Goal: Task Accomplishment & Management: Complete application form

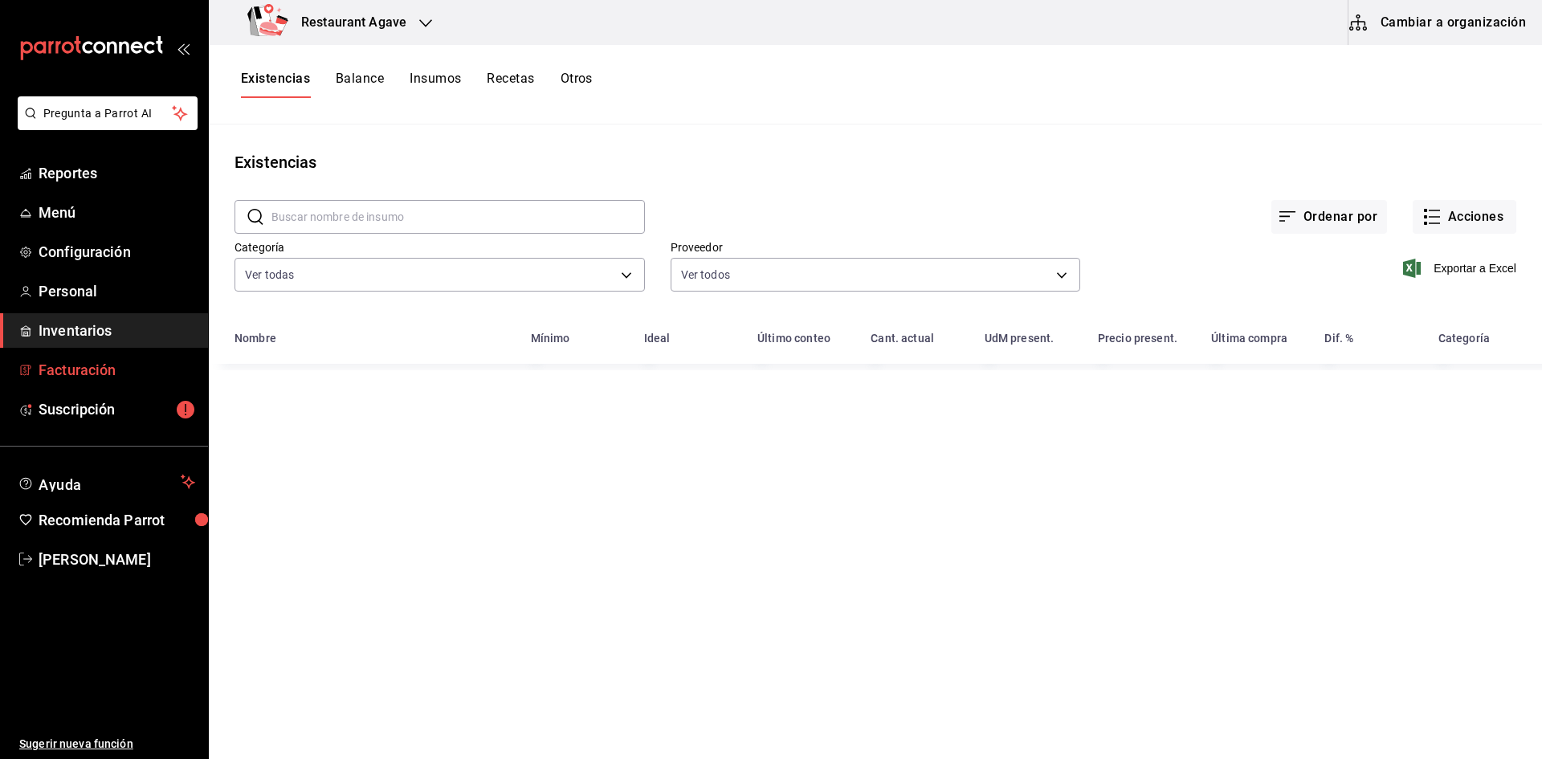
click at [140, 369] on span "Facturación" at bounding box center [117, 370] width 157 height 22
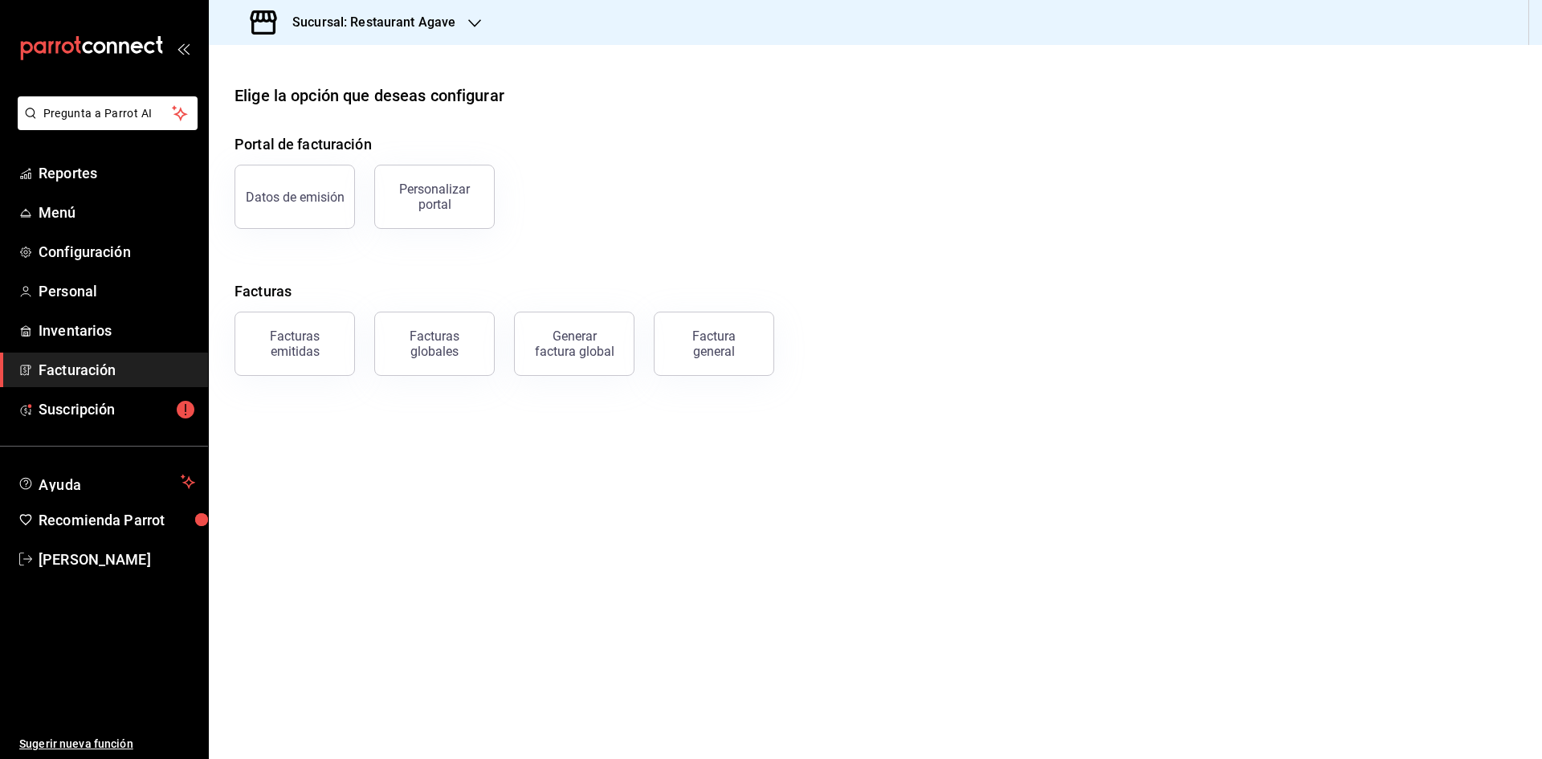
click at [696, 336] on div "Factura general" at bounding box center [714, 344] width 80 height 31
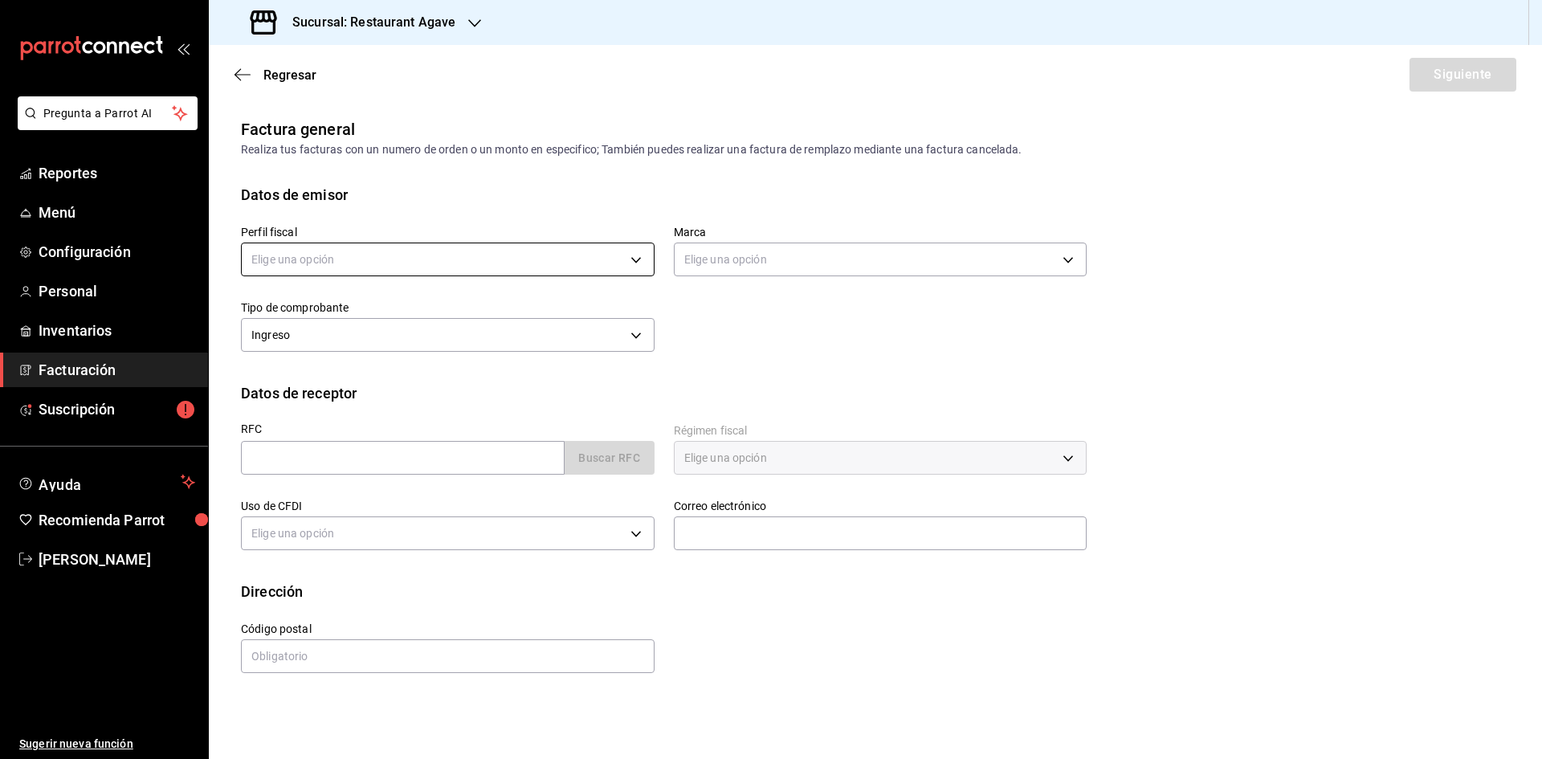
click at [633, 261] on body "Pregunta a Parrot AI Reportes Menú Configuración Personal Inventarios Facturaci…" at bounding box center [771, 379] width 1542 height 759
click at [447, 27] on div at bounding box center [771, 379] width 1542 height 759
click at [471, 28] on icon "button" at bounding box center [474, 23] width 13 height 13
click at [391, 107] on div "Restaurant [GEOGRAPHIC_DATA]" at bounding box center [329, 105] width 215 height 17
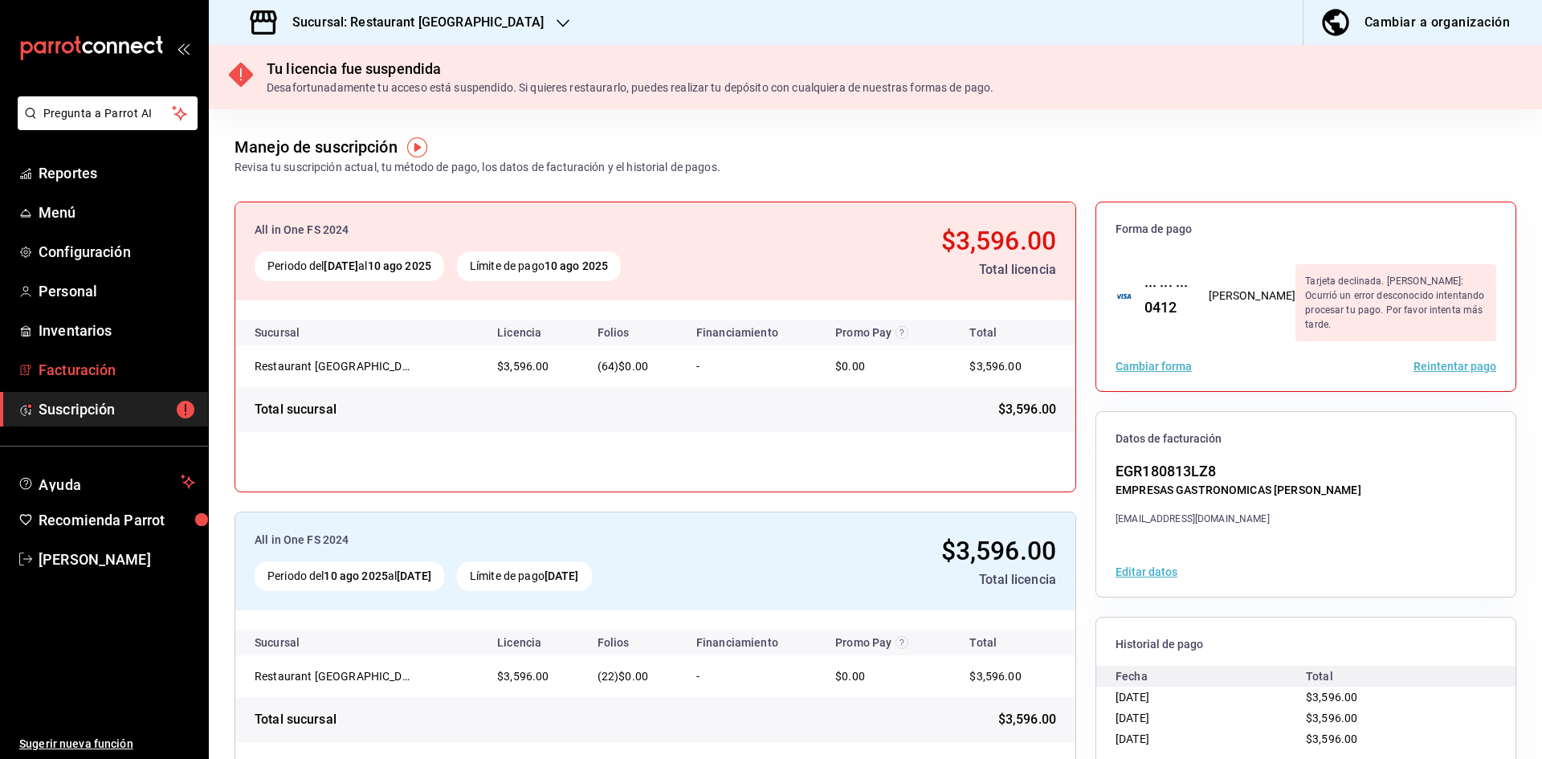
click at [140, 371] on span "Facturación" at bounding box center [117, 370] width 157 height 22
click at [88, 370] on span "Facturación" at bounding box center [117, 370] width 157 height 22
click at [63, 379] on span "Facturación" at bounding box center [117, 370] width 157 height 22
click at [481, 21] on h3 "Sucursal: Restaurant [GEOGRAPHIC_DATA]" at bounding box center [412, 22] width 264 height 19
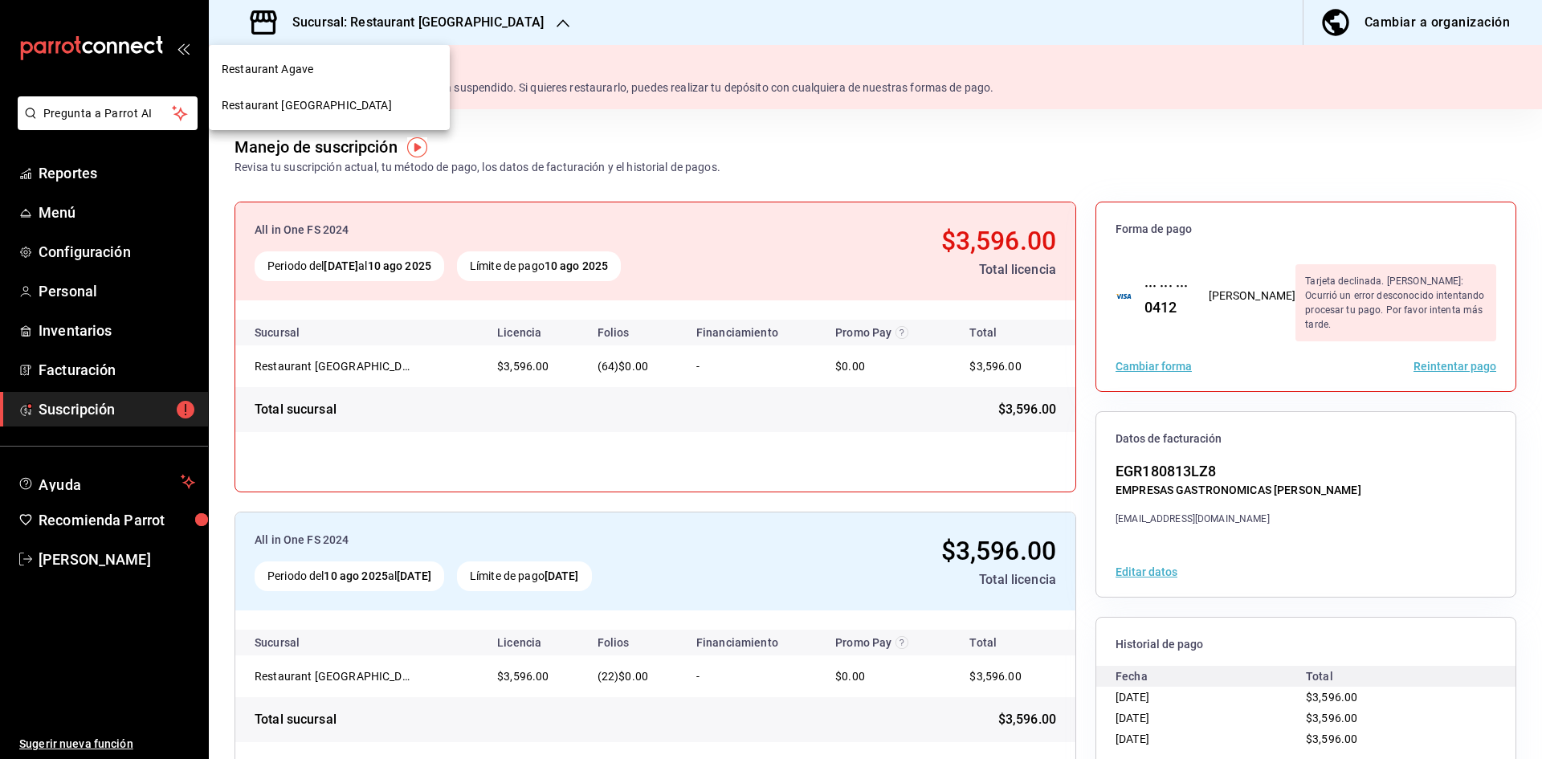
click at [341, 61] on div "Restaurant Agave" at bounding box center [329, 69] width 215 height 17
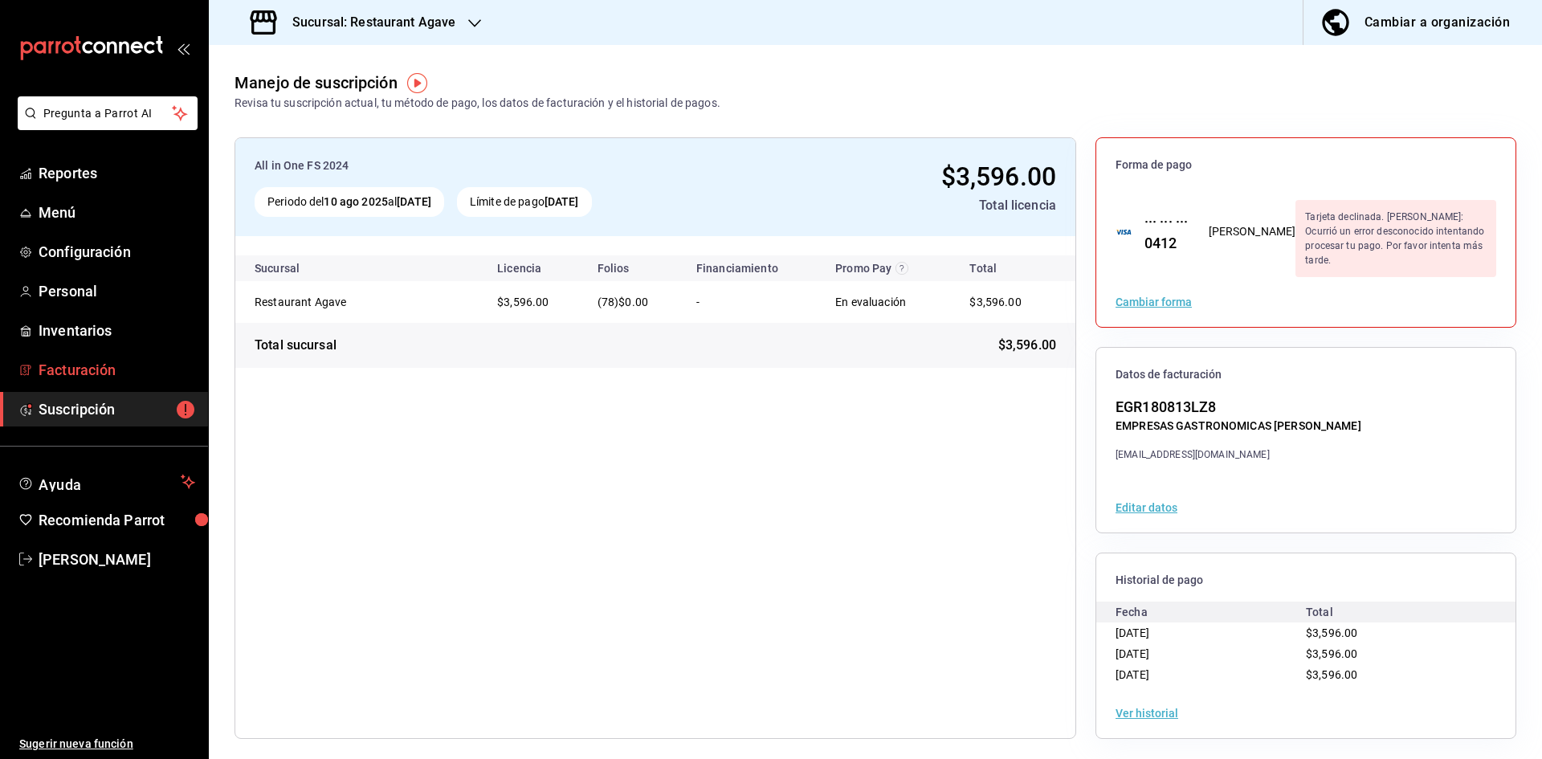
click at [43, 356] on link "Facturación" at bounding box center [104, 370] width 208 height 35
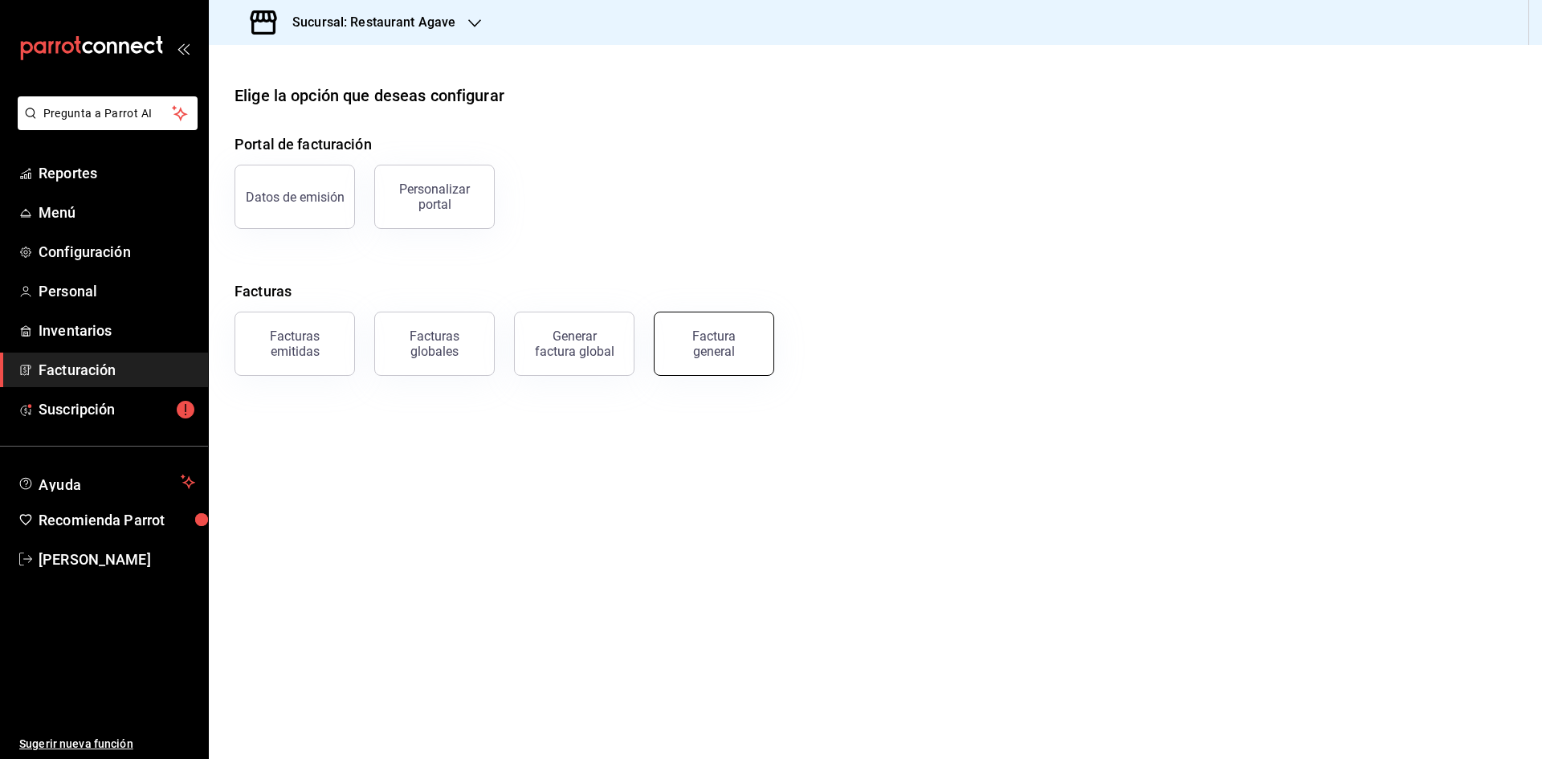
click at [692, 343] on div "Factura general" at bounding box center [714, 344] width 80 height 31
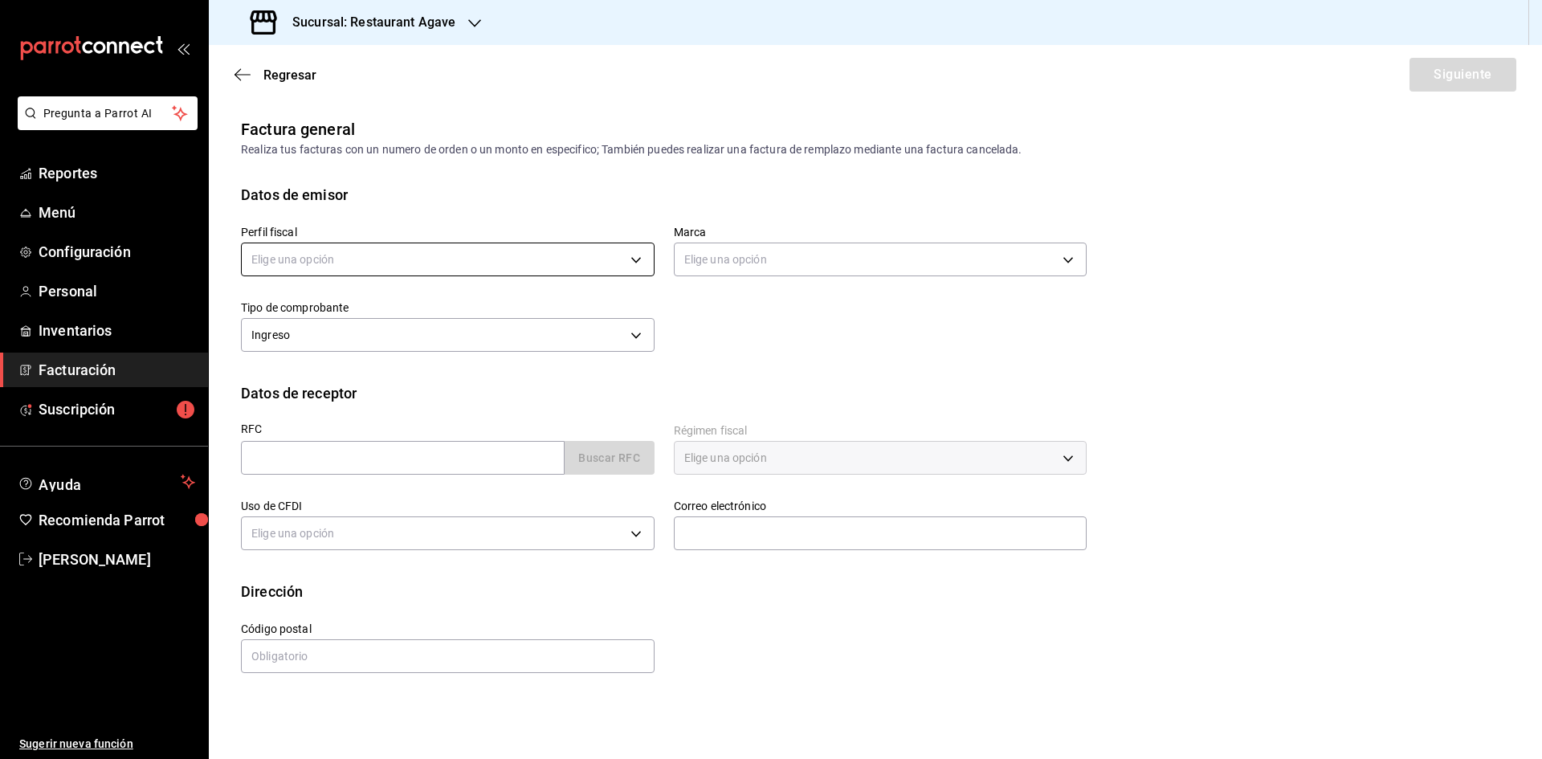
click at [471, 262] on body "Pregunta a Parrot AI Reportes Menú Configuración Personal Inventarios Facturaci…" at bounding box center [771, 379] width 1542 height 759
click at [457, 332] on li "MIGUEL ANGEL MARTINEZ ANTILLON" at bounding box center [448, 341] width 412 height 30
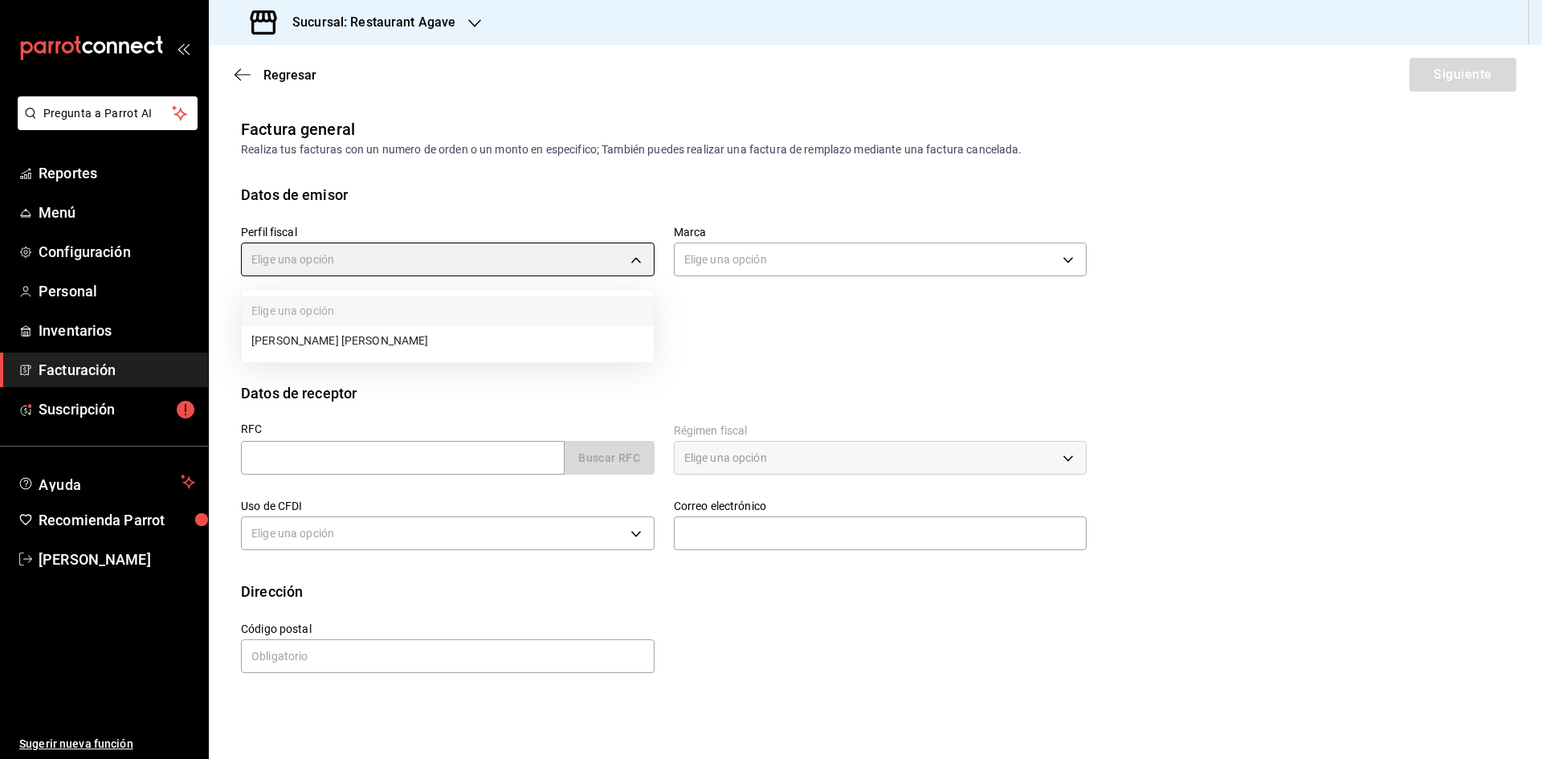
type input "ad901036-74df-4fe8-addc-bdb4b17d016d"
type input "ac14864f-e3a0-4832-92fd-dda121f57a49"
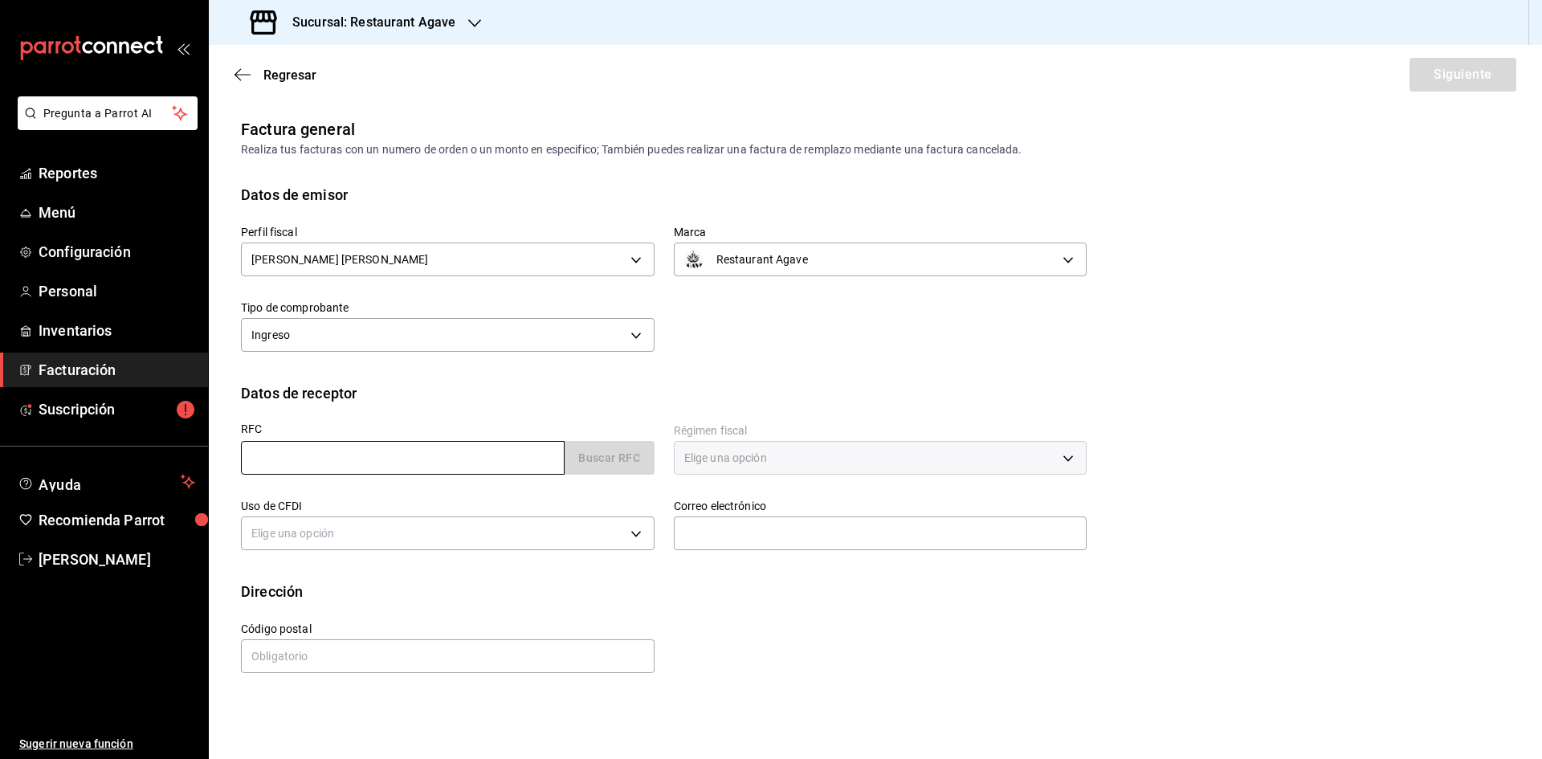
click at [415, 464] on input "text" at bounding box center [403, 458] width 324 height 34
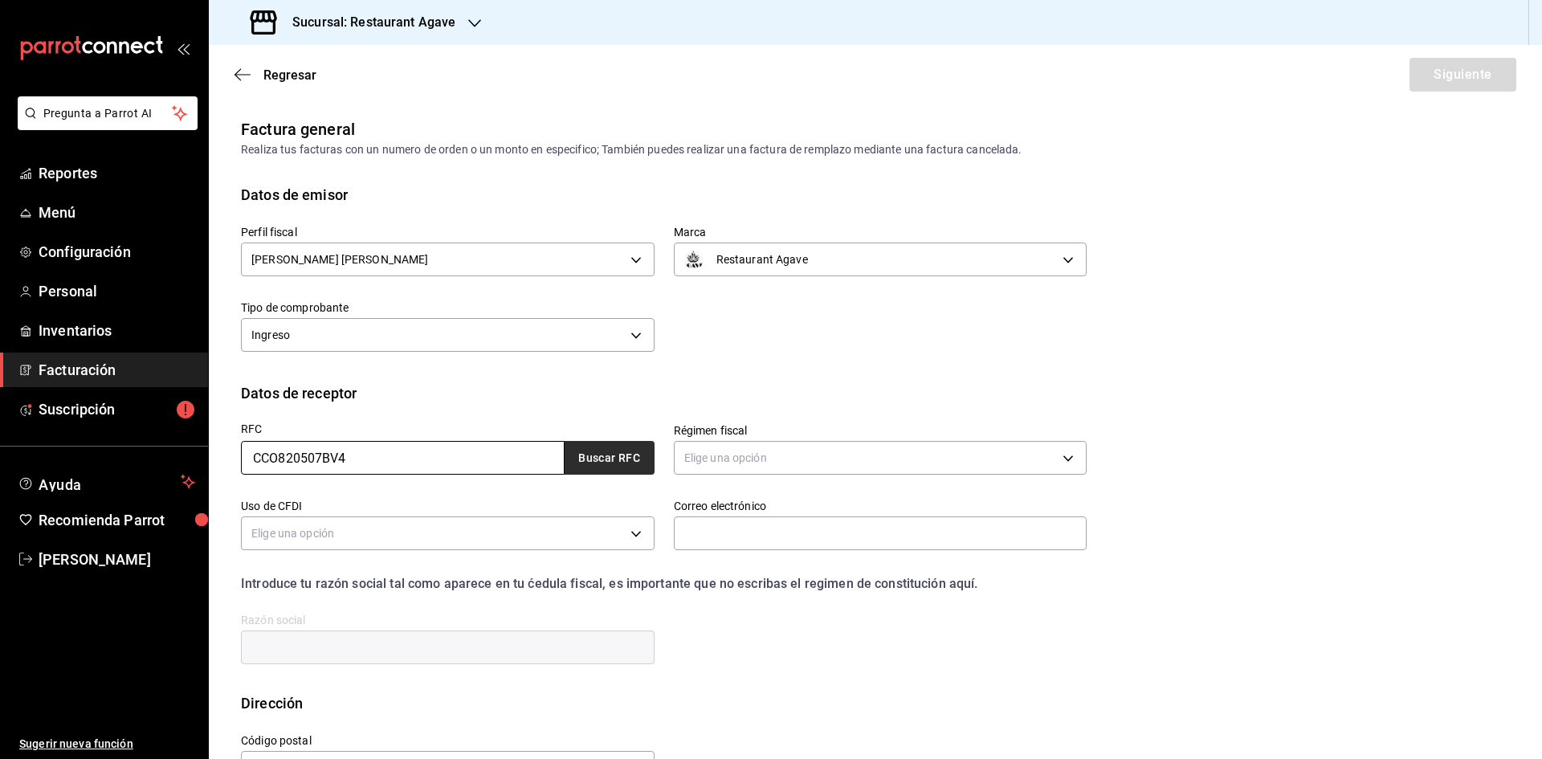
type input "CCO820507BV4"
click at [620, 450] on button "Buscar RFC" at bounding box center [610, 458] width 90 height 34
type input "601"
type input "G03"
type input "antonio.vazquez@lacostena.com.mc"
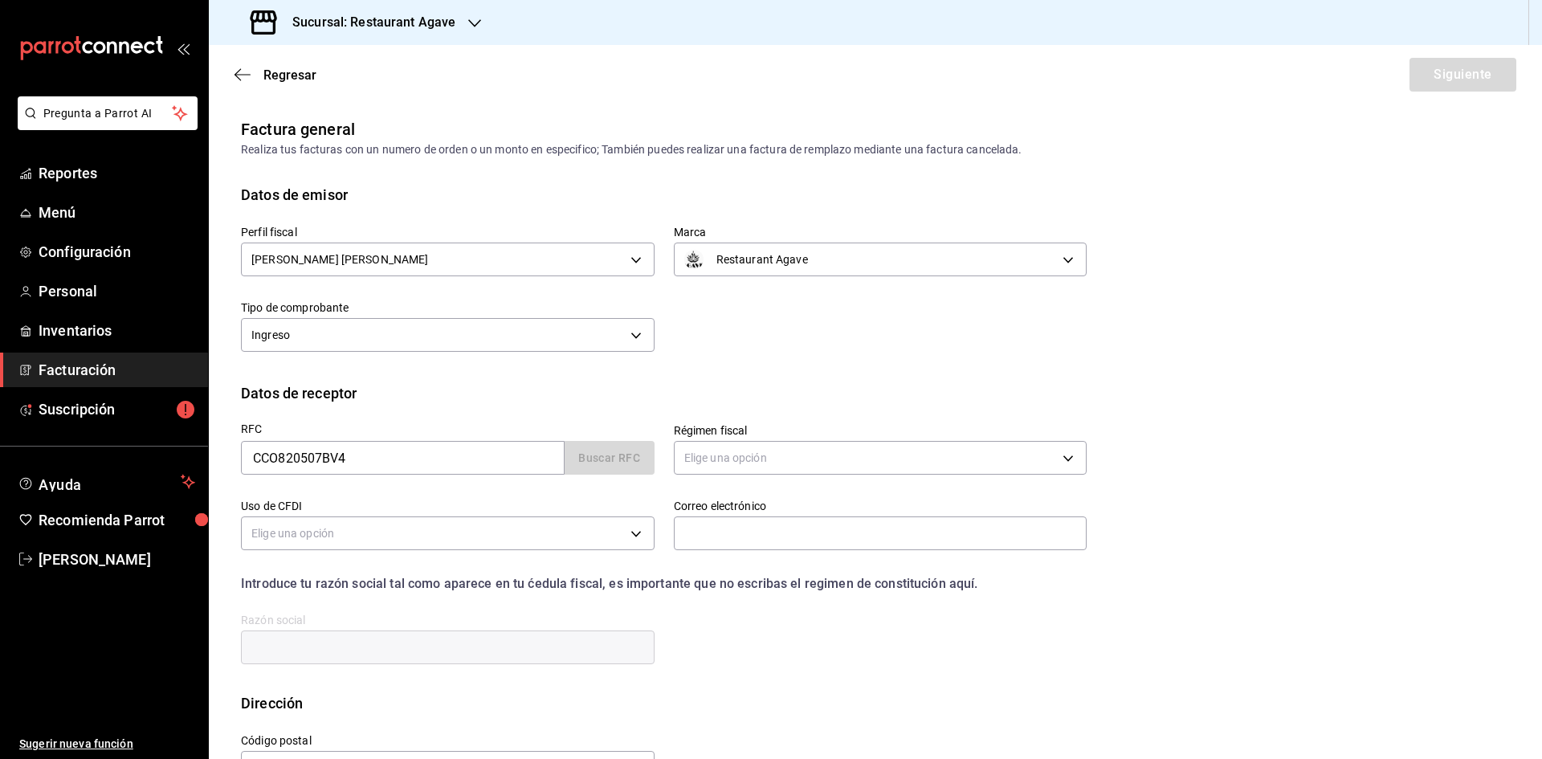
type input "55400"
type input "CONSERVAS LA COSTEÑA"
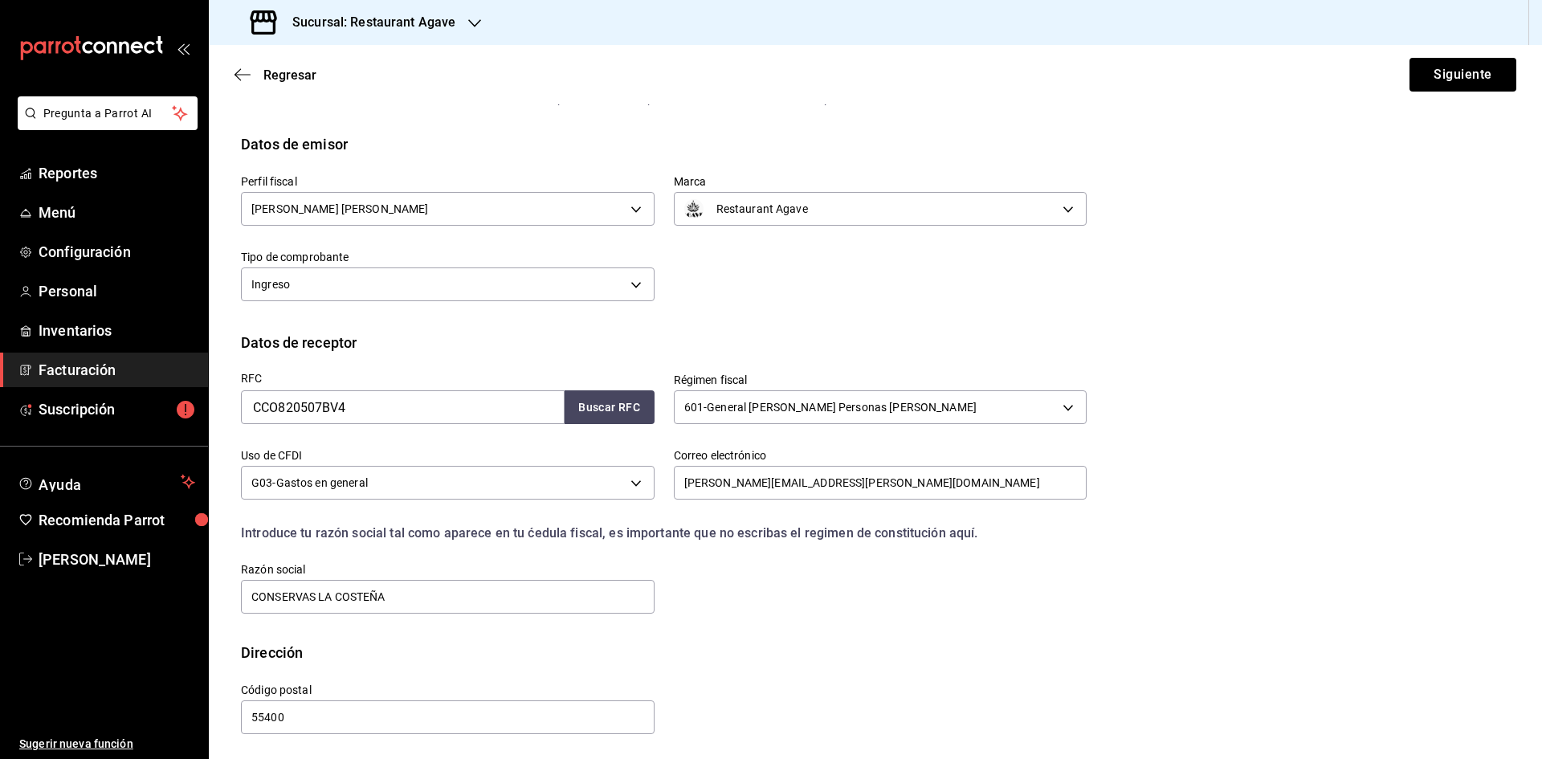
scroll to position [54, 0]
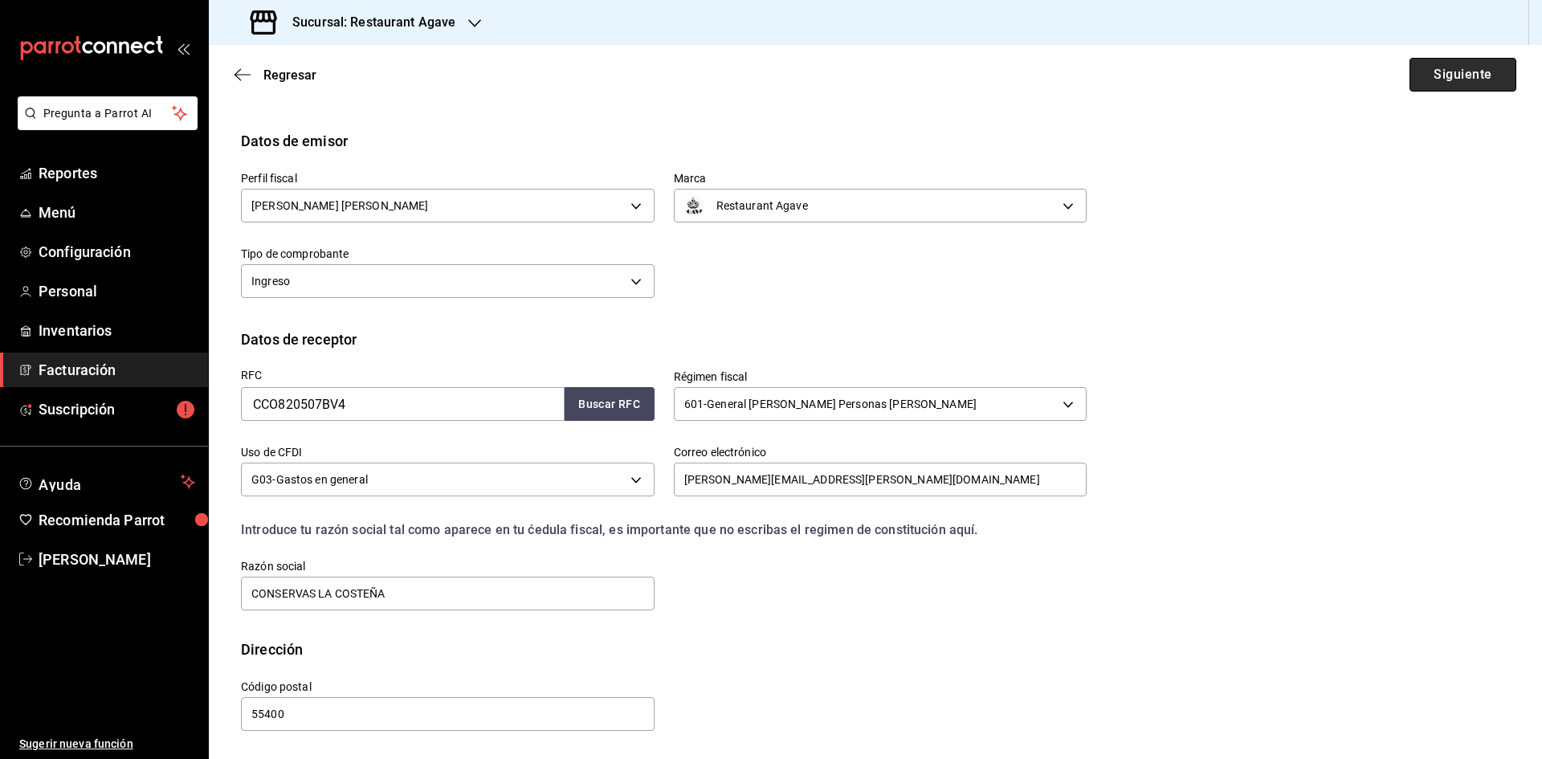
click at [1457, 66] on button "Siguiente" at bounding box center [1463, 75] width 107 height 34
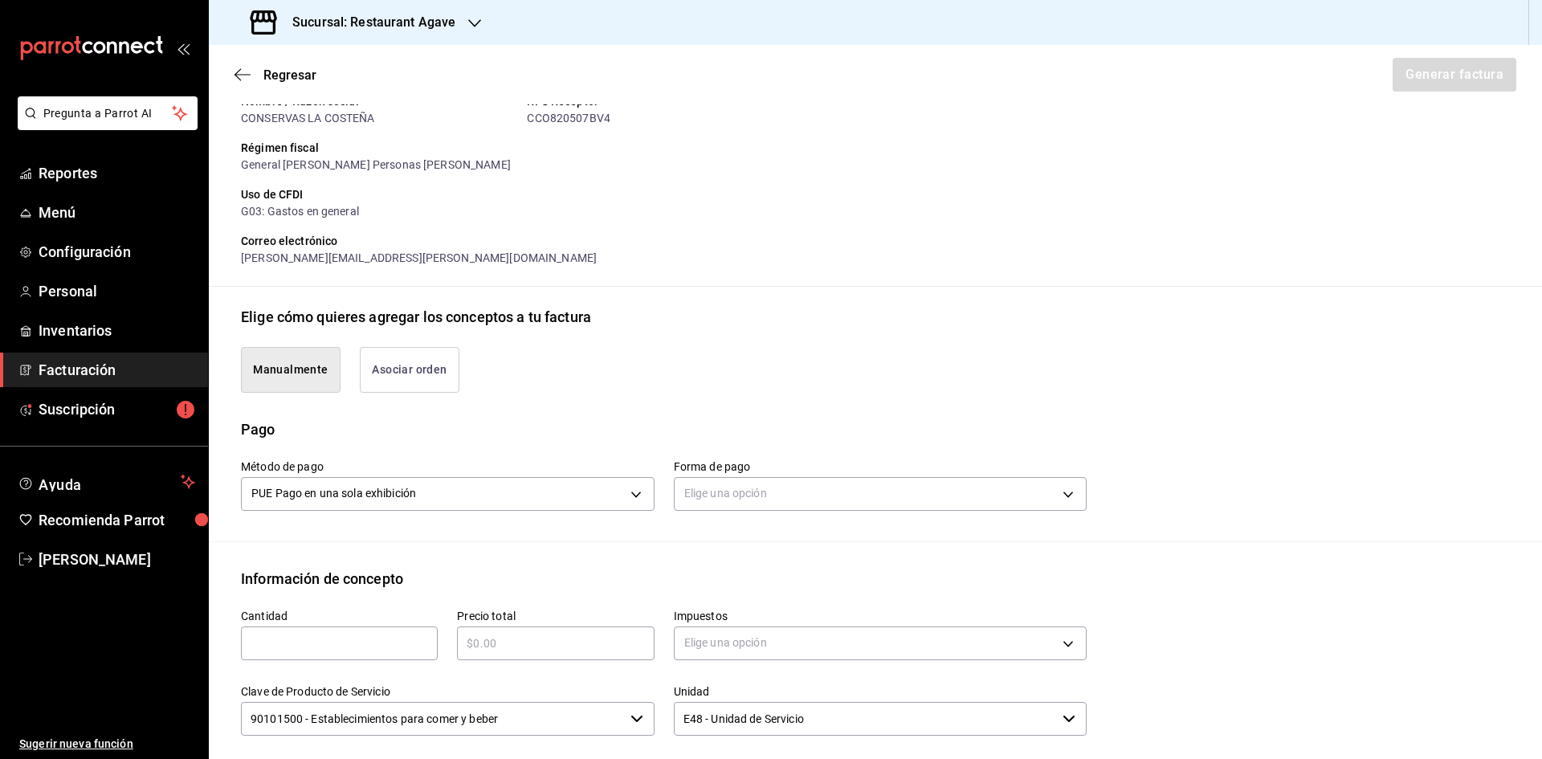
scroll to position [214, 0]
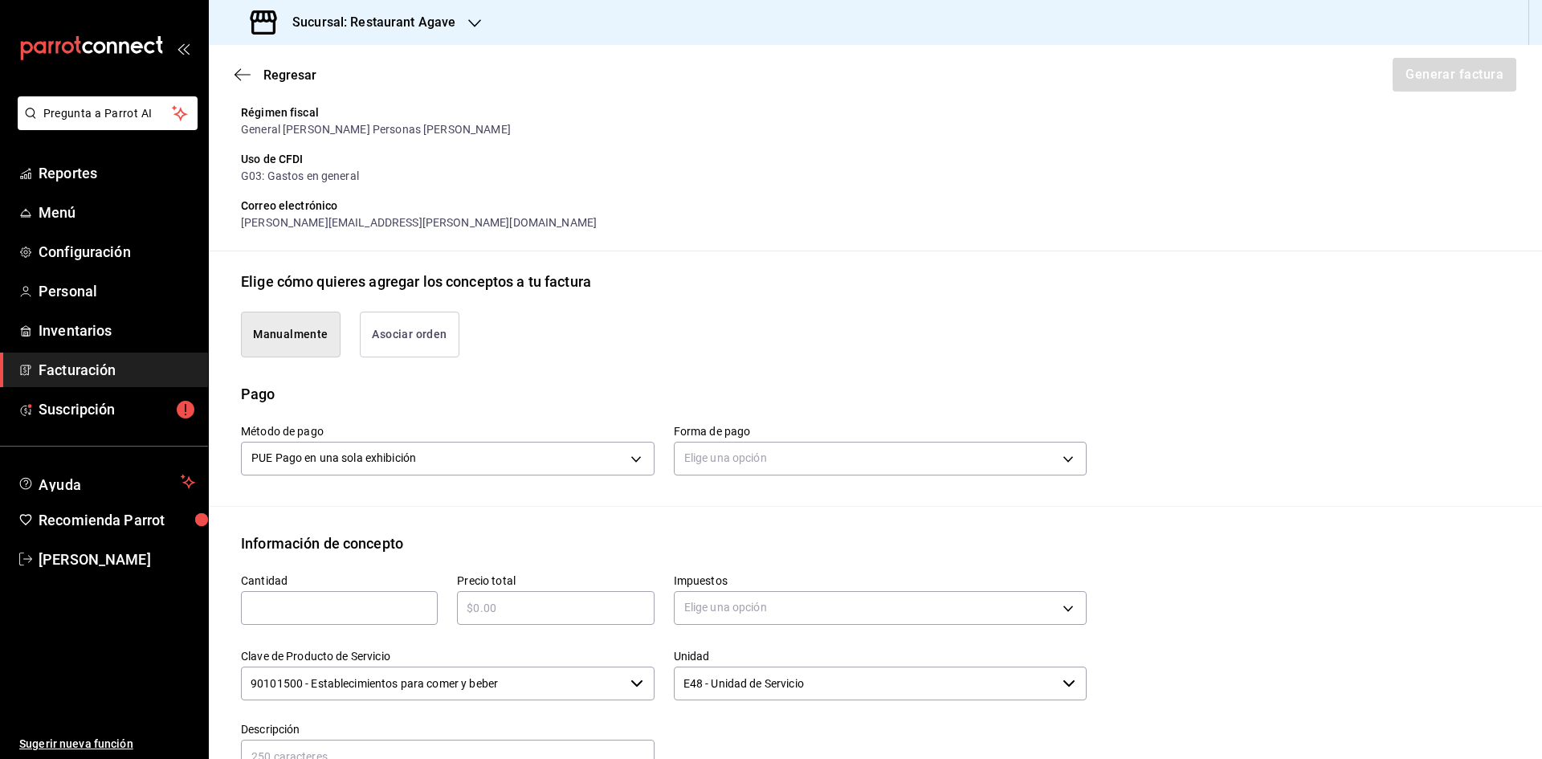
click at [415, 599] on input "text" at bounding box center [339, 608] width 197 height 19
type input "1"
click at [520, 616] on input "text" at bounding box center [555, 608] width 197 height 19
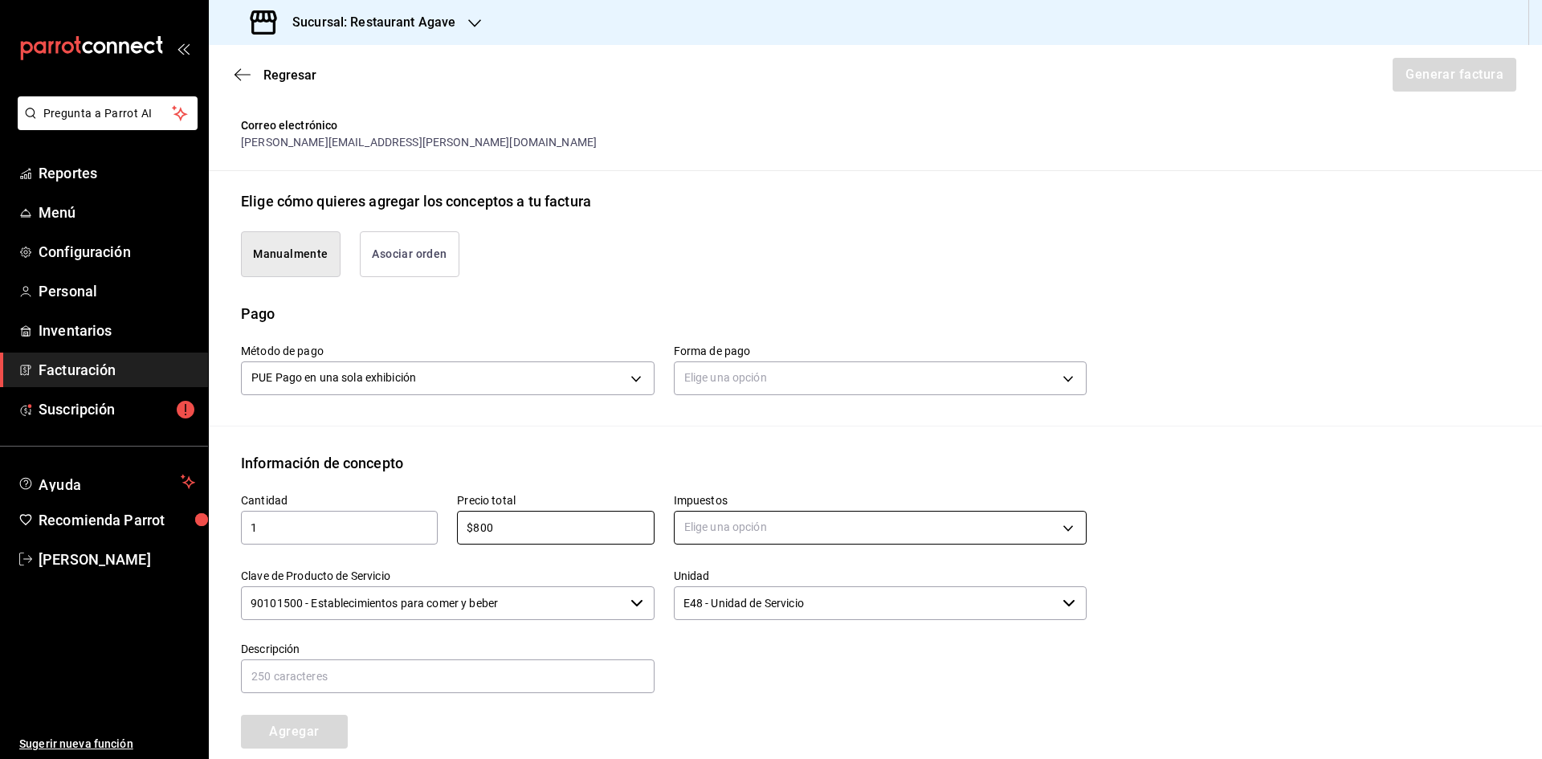
type input "$800"
click at [1006, 519] on body "Pregunta a Parrot AI Reportes Menú Configuración Personal Inventarios Facturaci…" at bounding box center [771, 379] width 1542 height 759
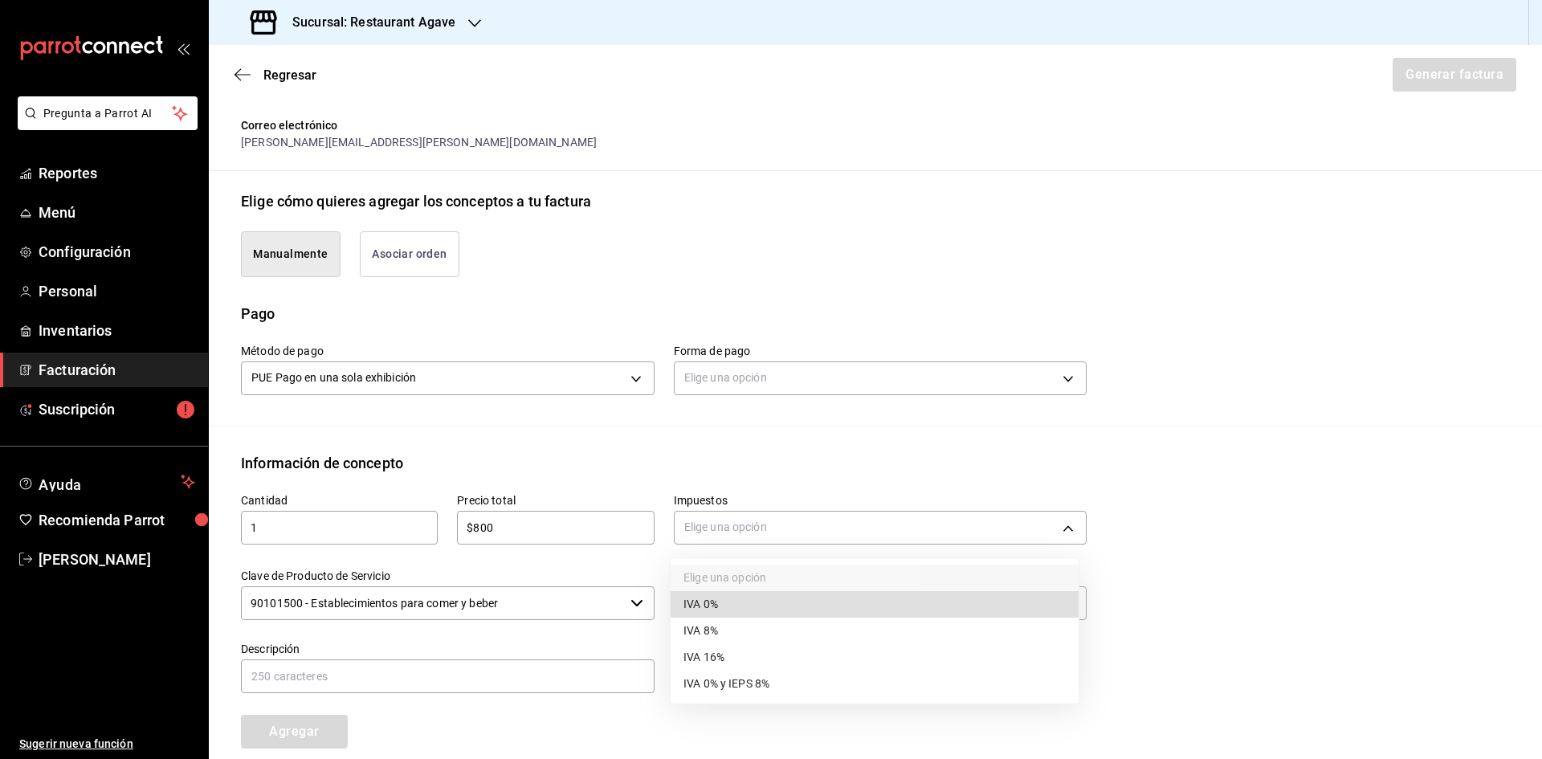
click at [980, 668] on li "IVA 16%" at bounding box center [875, 657] width 408 height 27
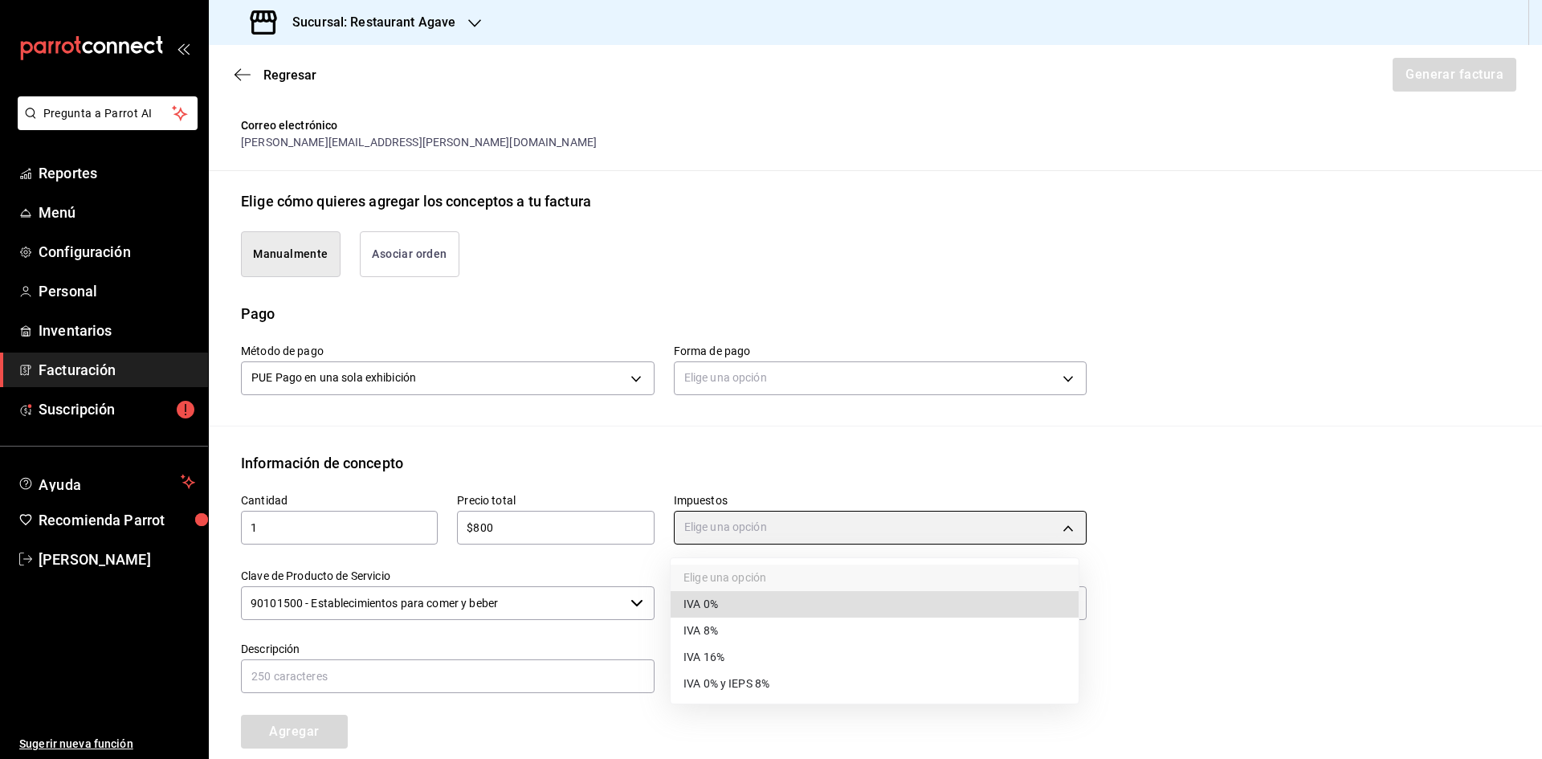
type input "IVA_16"
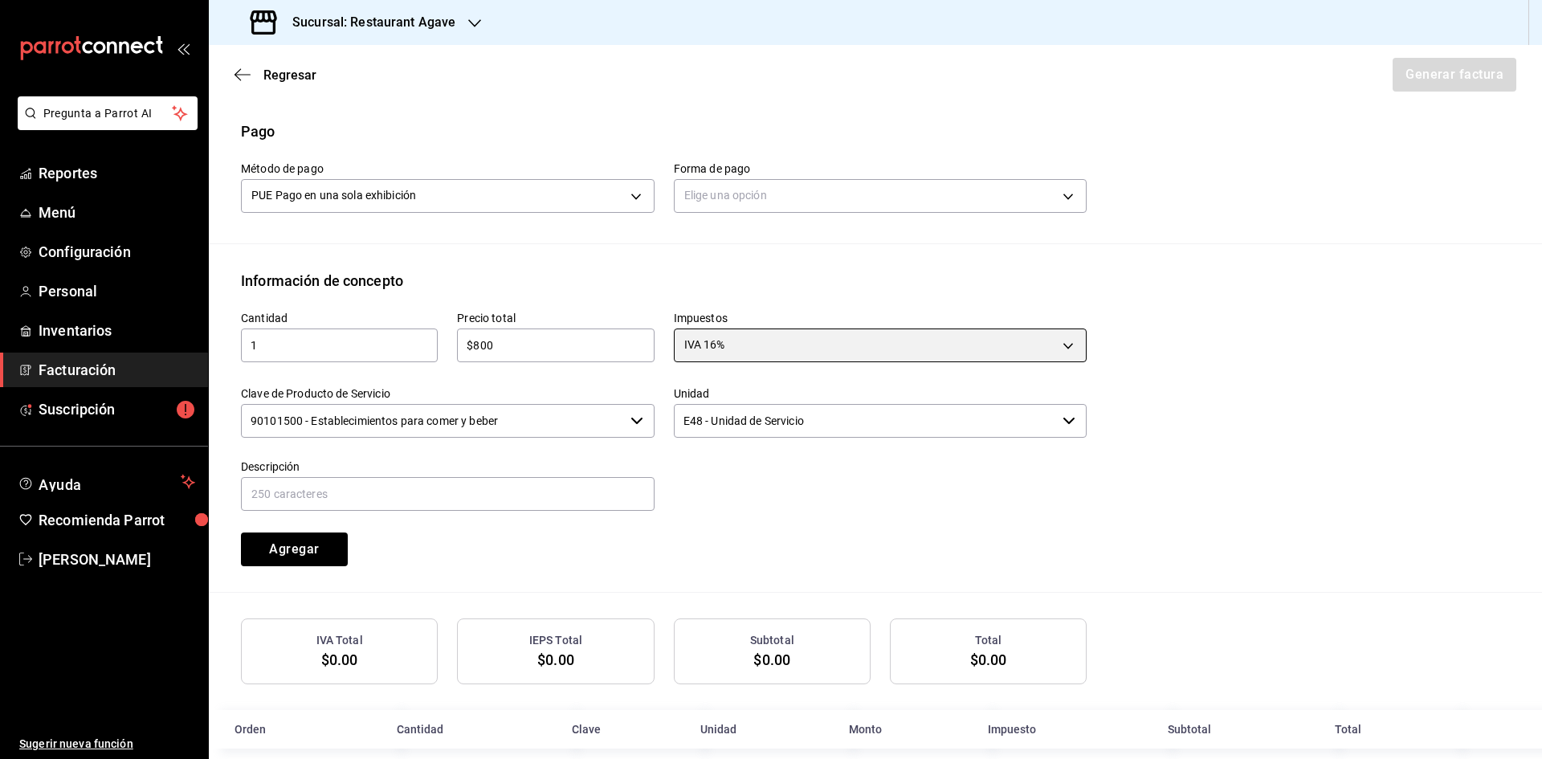
scroll to position [500, 0]
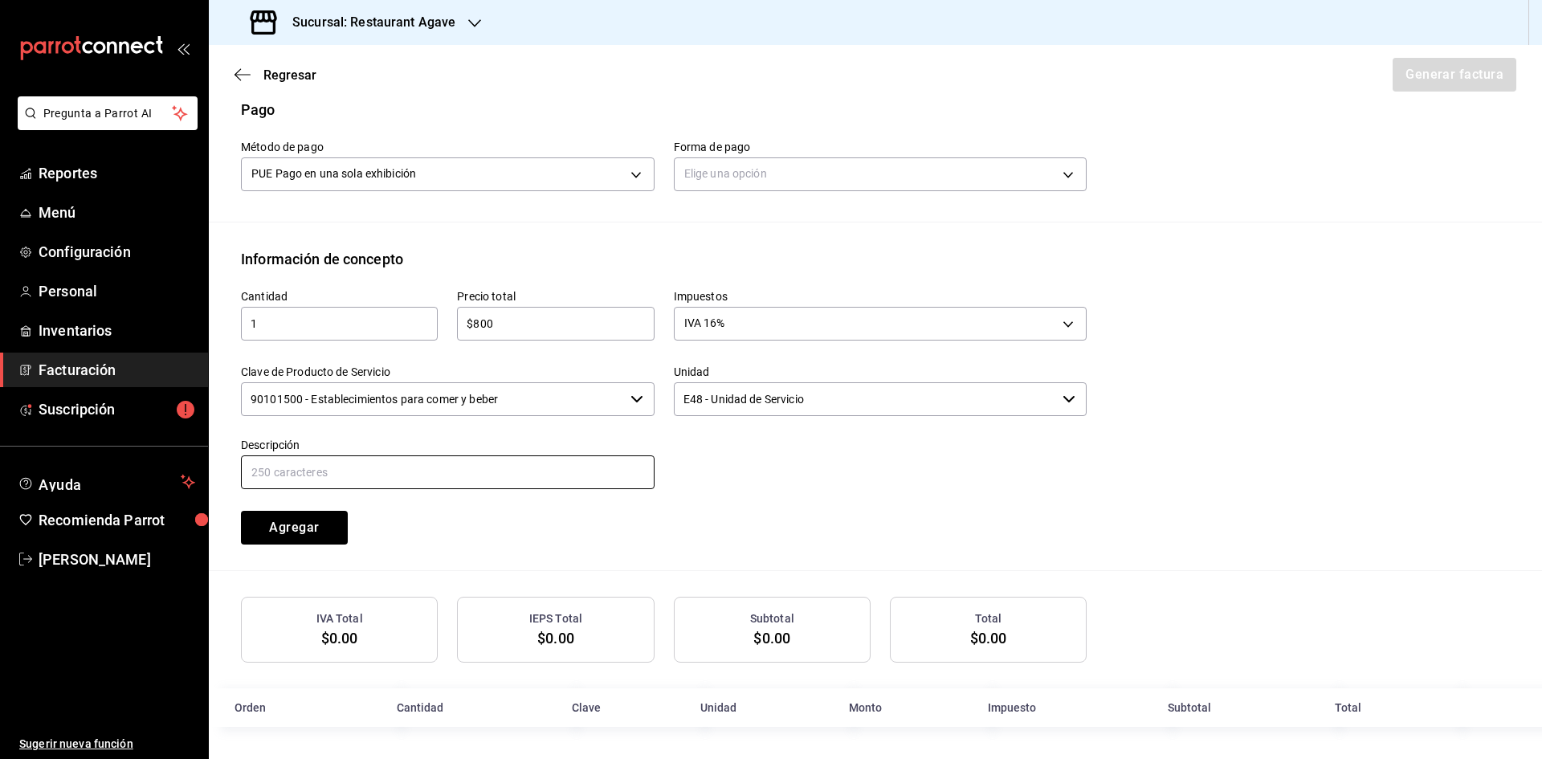
click at [403, 476] on input "text" at bounding box center [448, 473] width 414 height 34
type input "consumo"
click at [344, 518] on button "Agregar" at bounding box center [294, 528] width 107 height 34
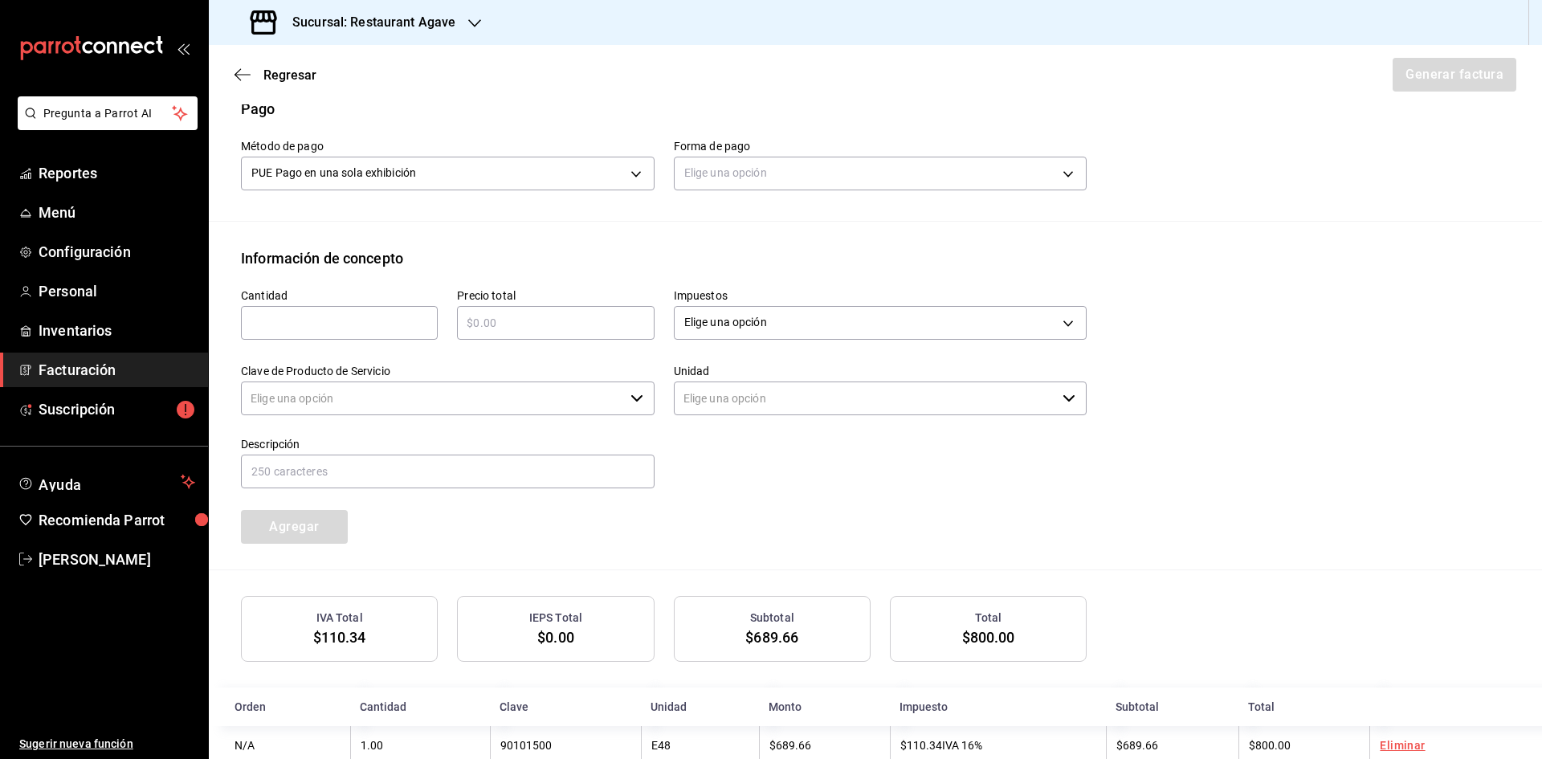
type input "90101500 - Establecimientos para comer y beber"
type input "E48 - Unidad de Servicio"
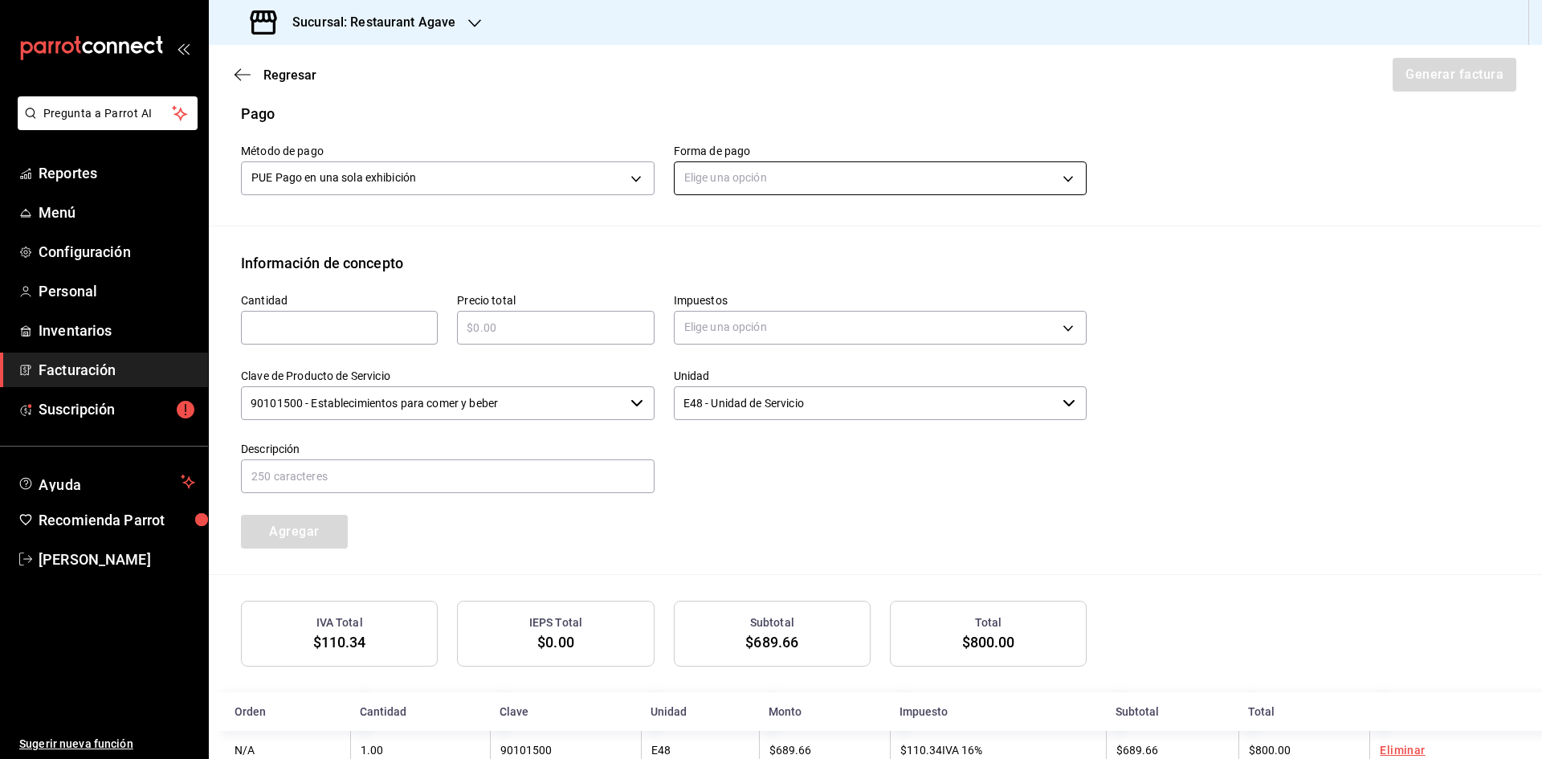
scroll to position [460, 0]
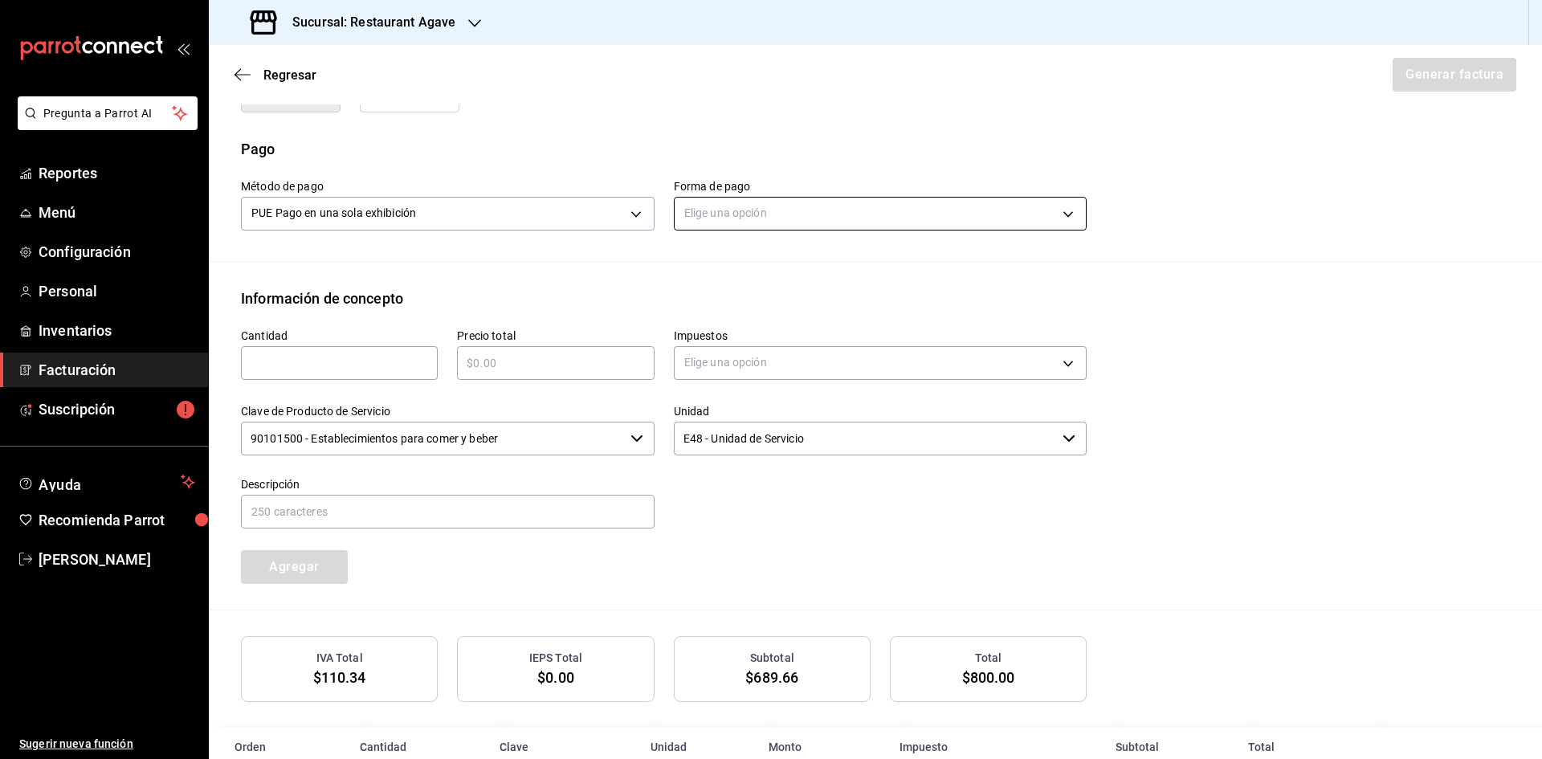
click at [857, 211] on body "Pregunta a Parrot AI Reportes Menú Configuración Personal Inventarios Facturaci…" at bounding box center [771, 379] width 1542 height 759
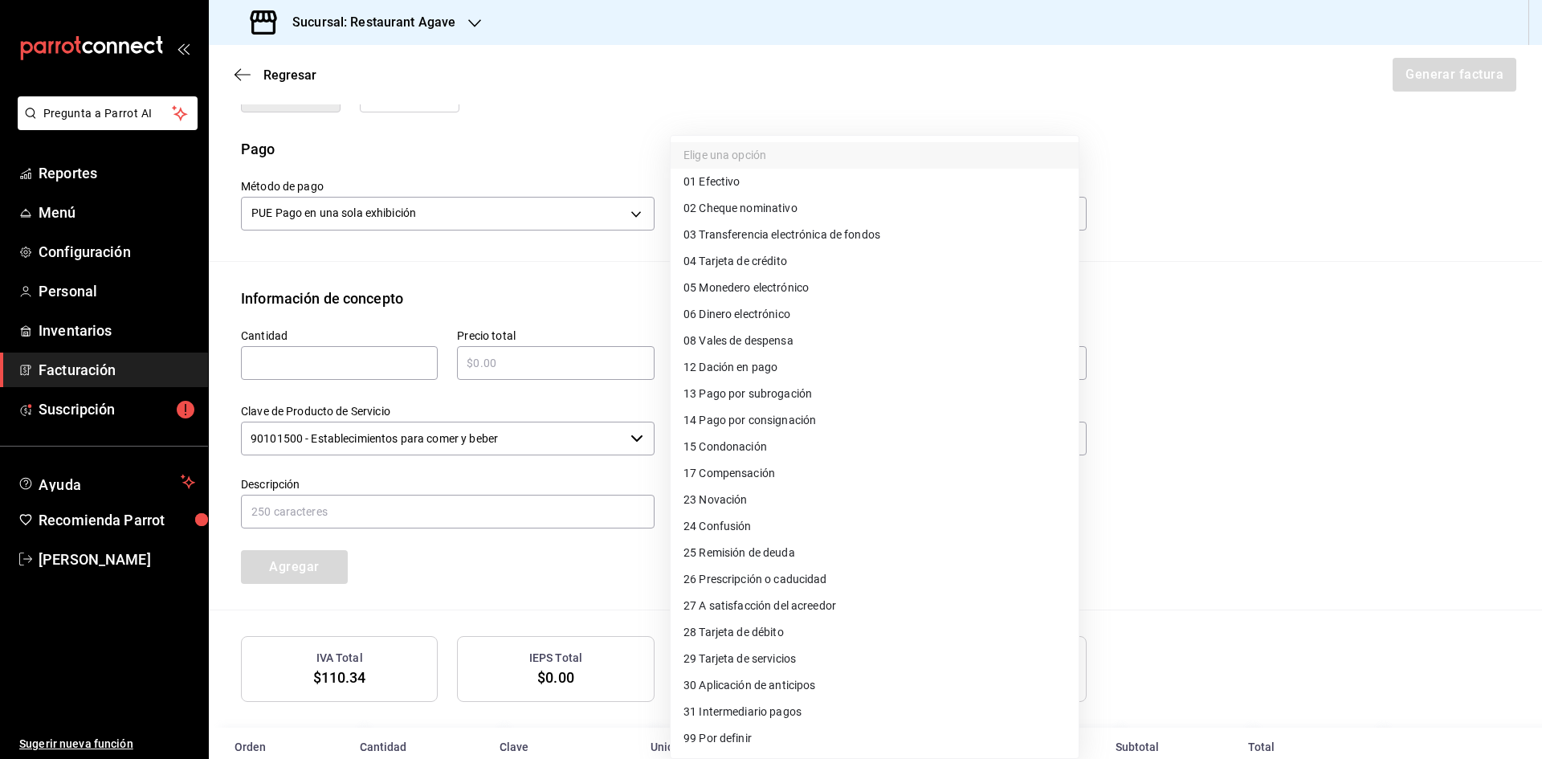
click at [830, 267] on li "04 Tarjeta de crédito" at bounding box center [875, 261] width 408 height 27
type input "04"
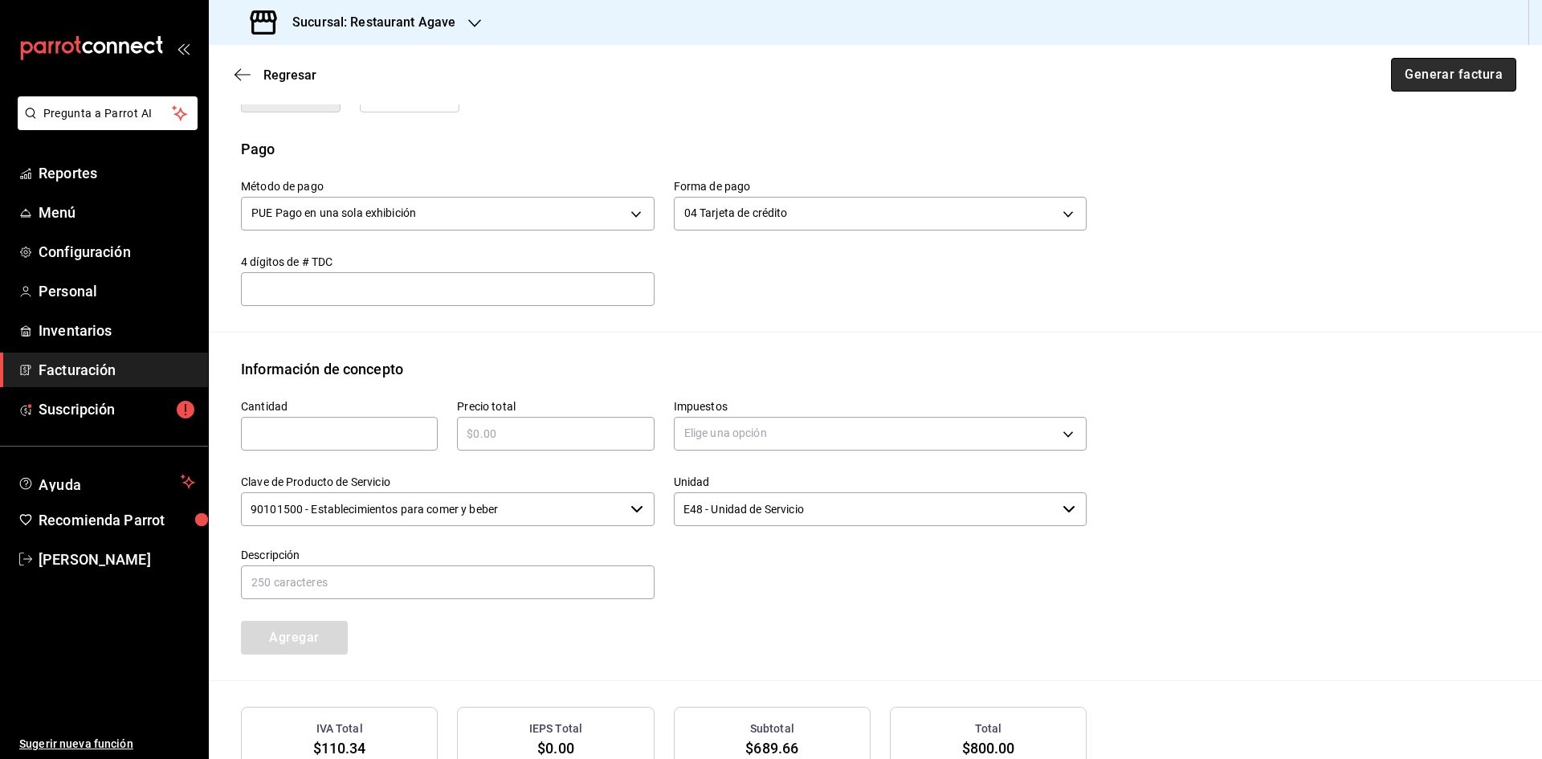
click at [1440, 67] on button "Generar factura" at bounding box center [1453, 75] width 125 height 34
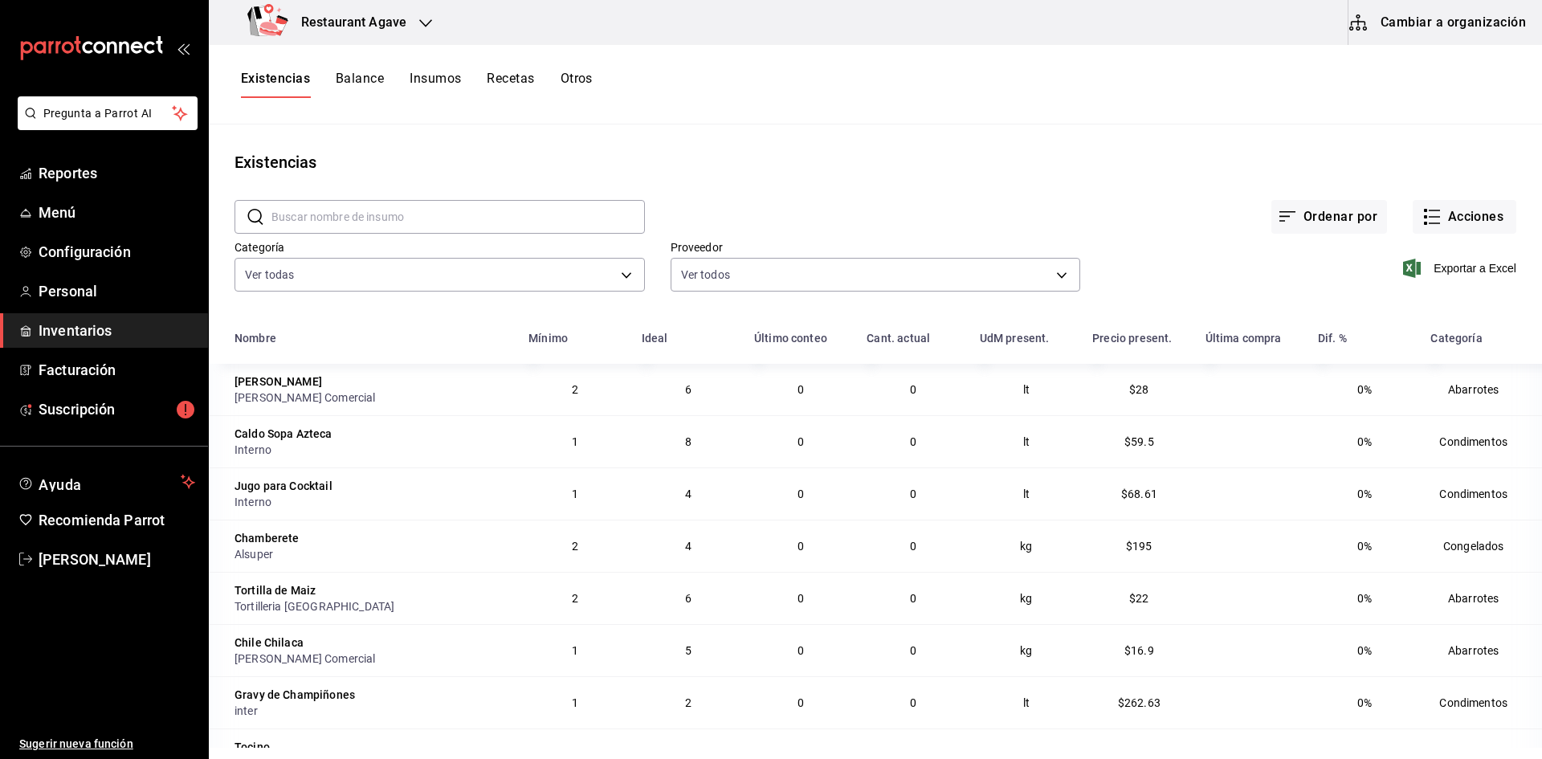
click at [407, 20] on div "Restaurant Agave" at bounding box center [330, 22] width 217 height 45
click at [376, 112] on div "Restaurant [GEOGRAPHIC_DATA]" at bounding box center [329, 105] width 215 height 17
click at [76, 375] on span "Facturación" at bounding box center [117, 370] width 157 height 22
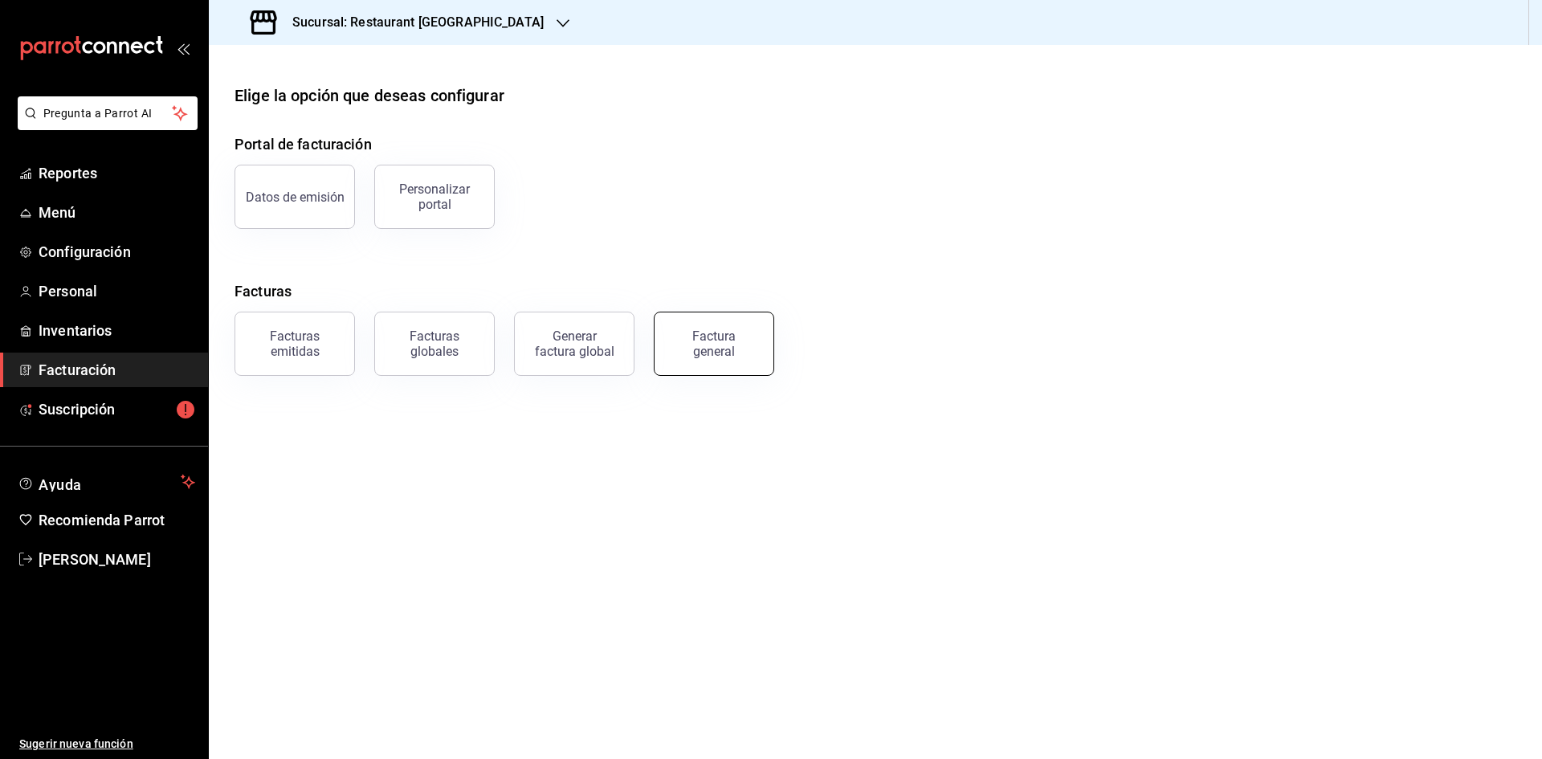
click at [670, 333] on button "Factura general" at bounding box center [714, 344] width 121 height 64
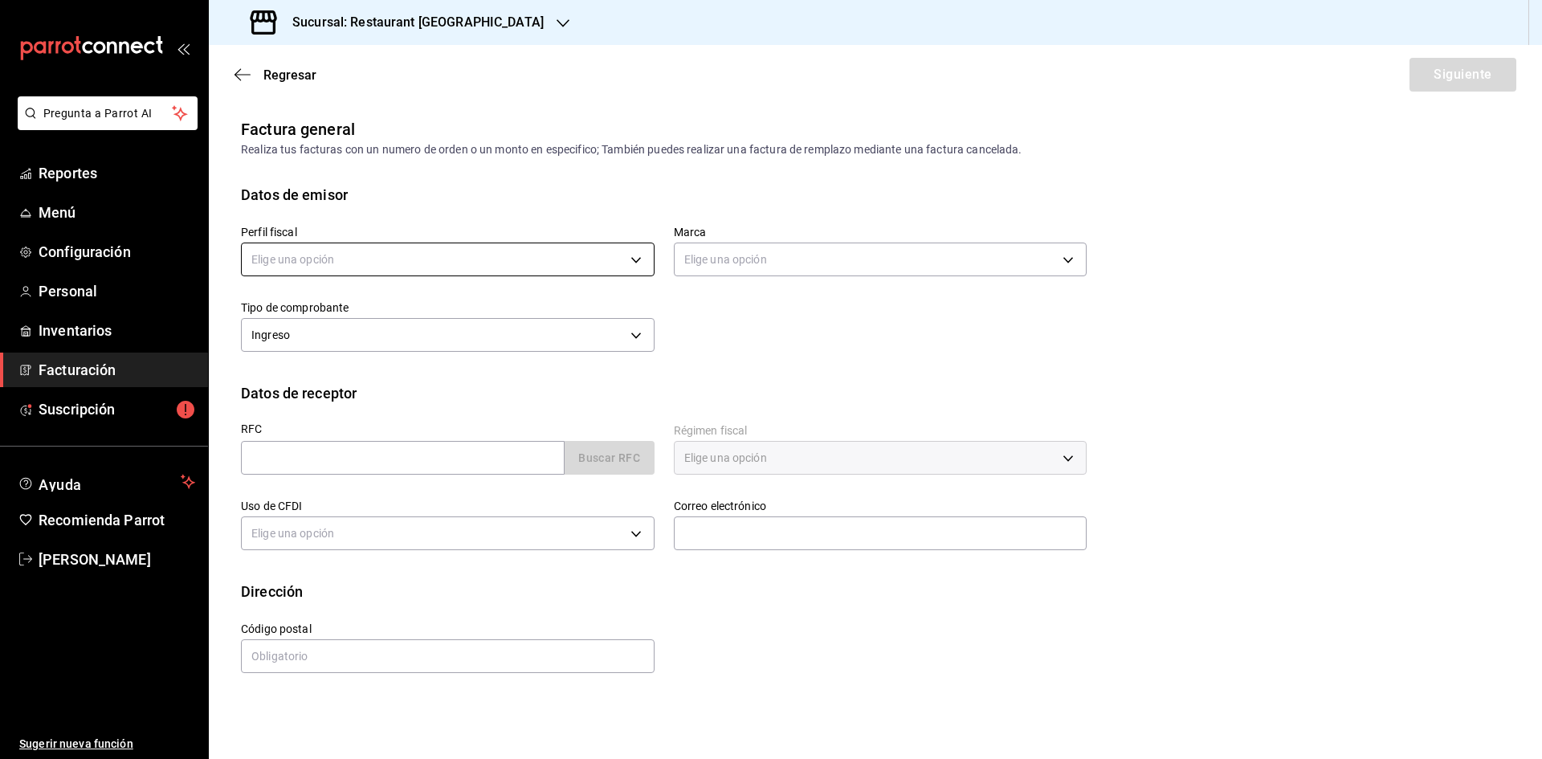
click at [492, 259] on body "Pregunta a Parrot AI Reportes Menú Configuración Personal Inventarios Facturaci…" at bounding box center [771, 379] width 1542 height 759
click at [448, 329] on li "[PERSON_NAME]" at bounding box center [448, 341] width 412 height 30
type input "0ad9a2cc-63d8-4ee8-[DATE]-d19a36d6967c"
type input "e0108820-6c9a-4492-9173-d3bfb738c831"
click at [412, 454] on input "text" at bounding box center [403, 458] width 324 height 34
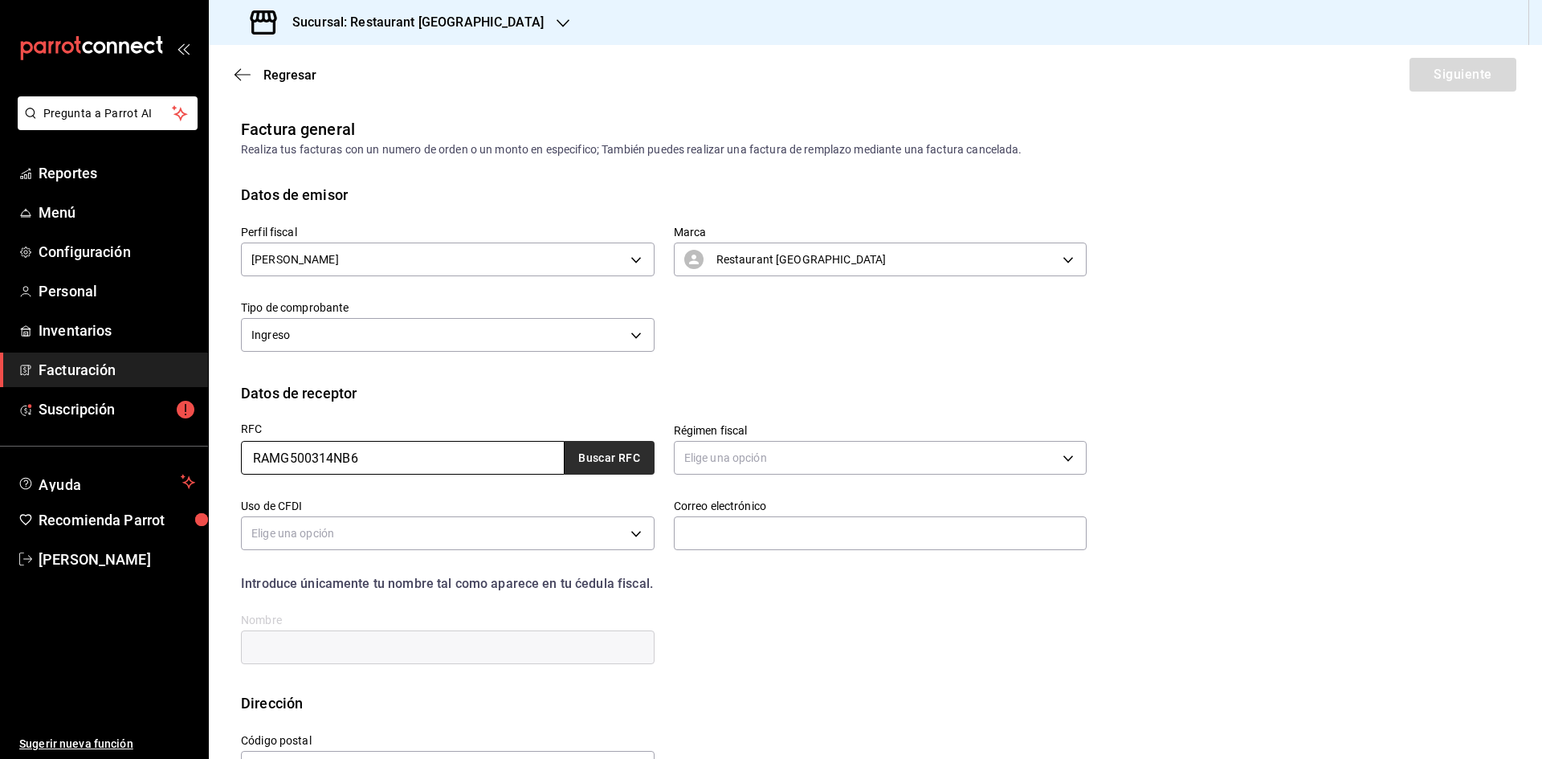
type input "RAMG500314NB6"
click at [589, 465] on button "Buscar RFC" at bounding box center [610, 458] width 90 height 34
click at [778, 464] on body "Pregunta a Parrot AI Reportes Menú Configuración Personal Inventarios Facturaci…" at bounding box center [771, 379] width 1542 height 759
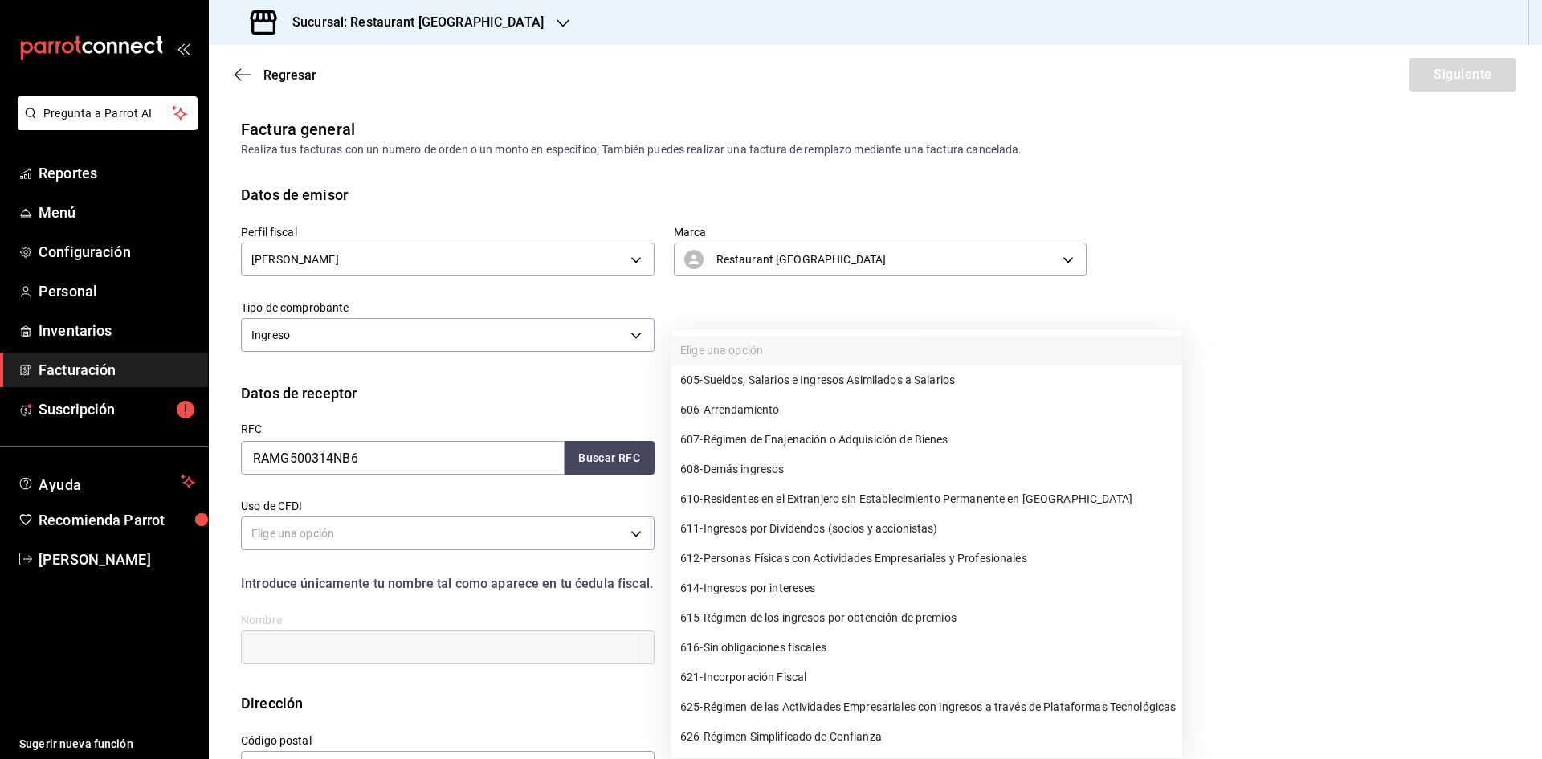
click at [961, 742] on li "626 - Régimen Simplificado de Confianza" at bounding box center [927, 737] width 512 height 30
type input "626"
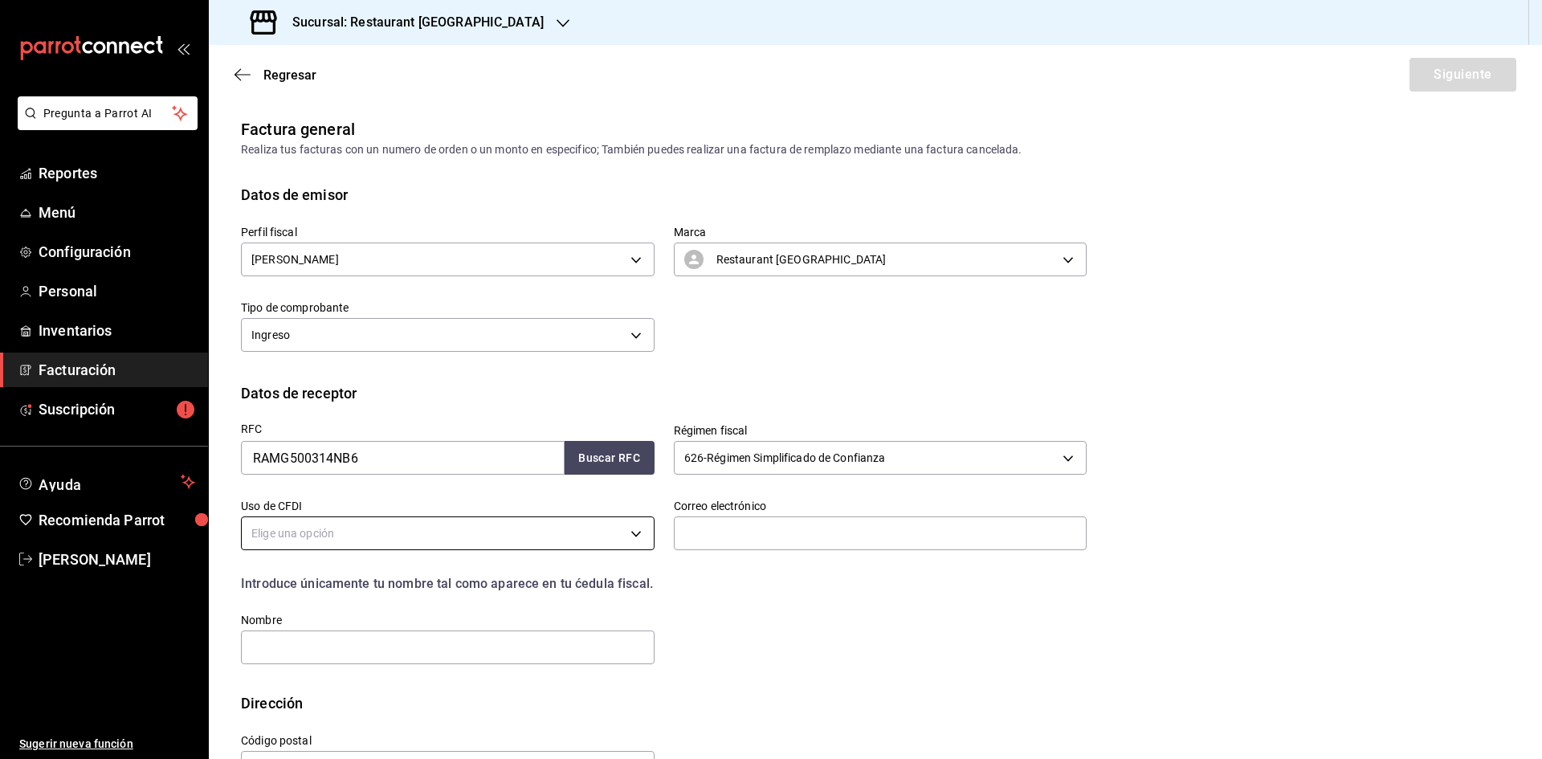
click at [537, 534] on body "Pregunta a Parrot AI Reportes Menú Configuración Personal Inventarios Facturaci…" at bounding box center [771, 379] width 1542 height 759
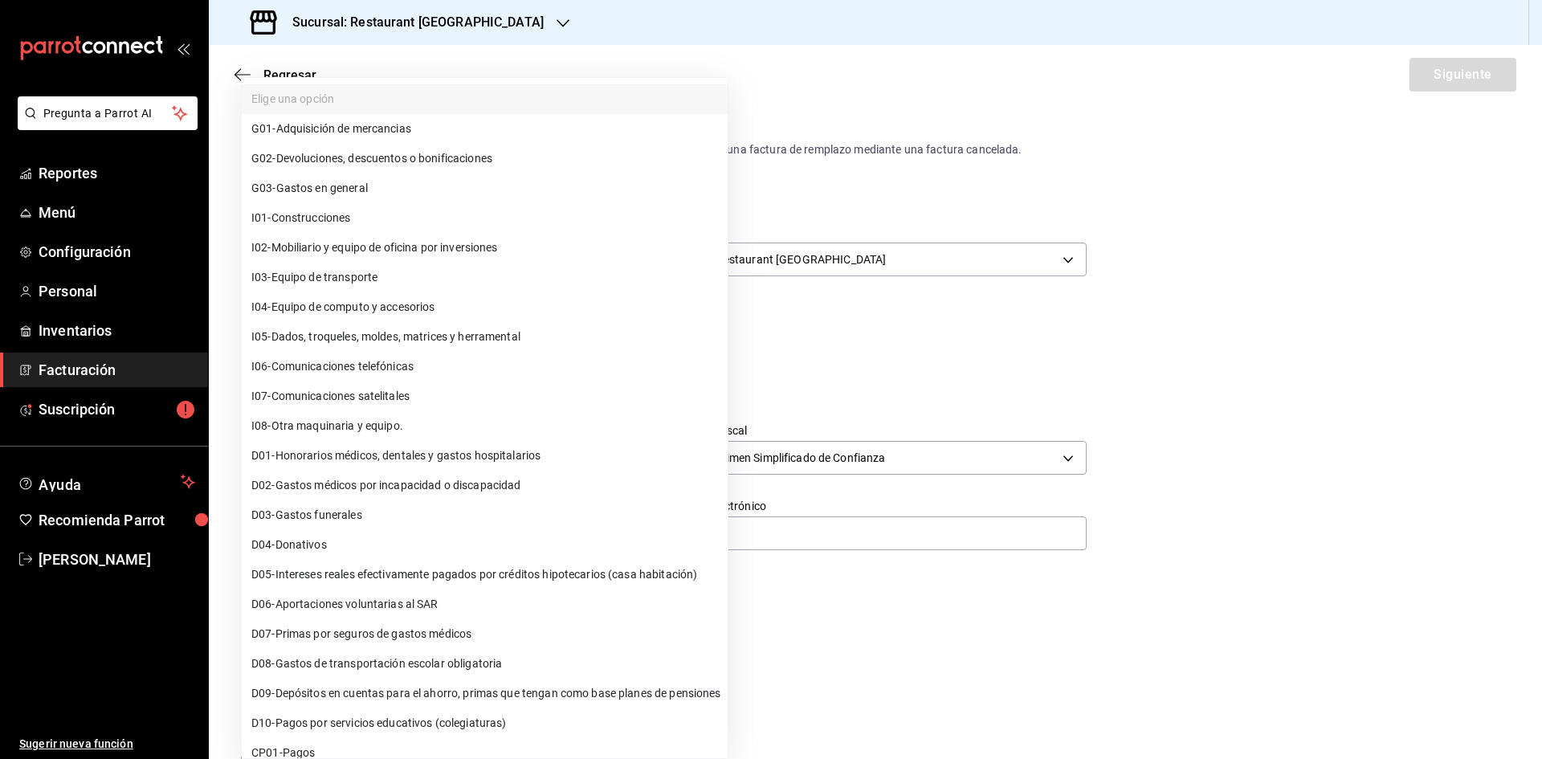
click at [434, 191] on li "G03 - Gastos en general" at bounding box center [485, 189] width 486 height 30
type input "G03"
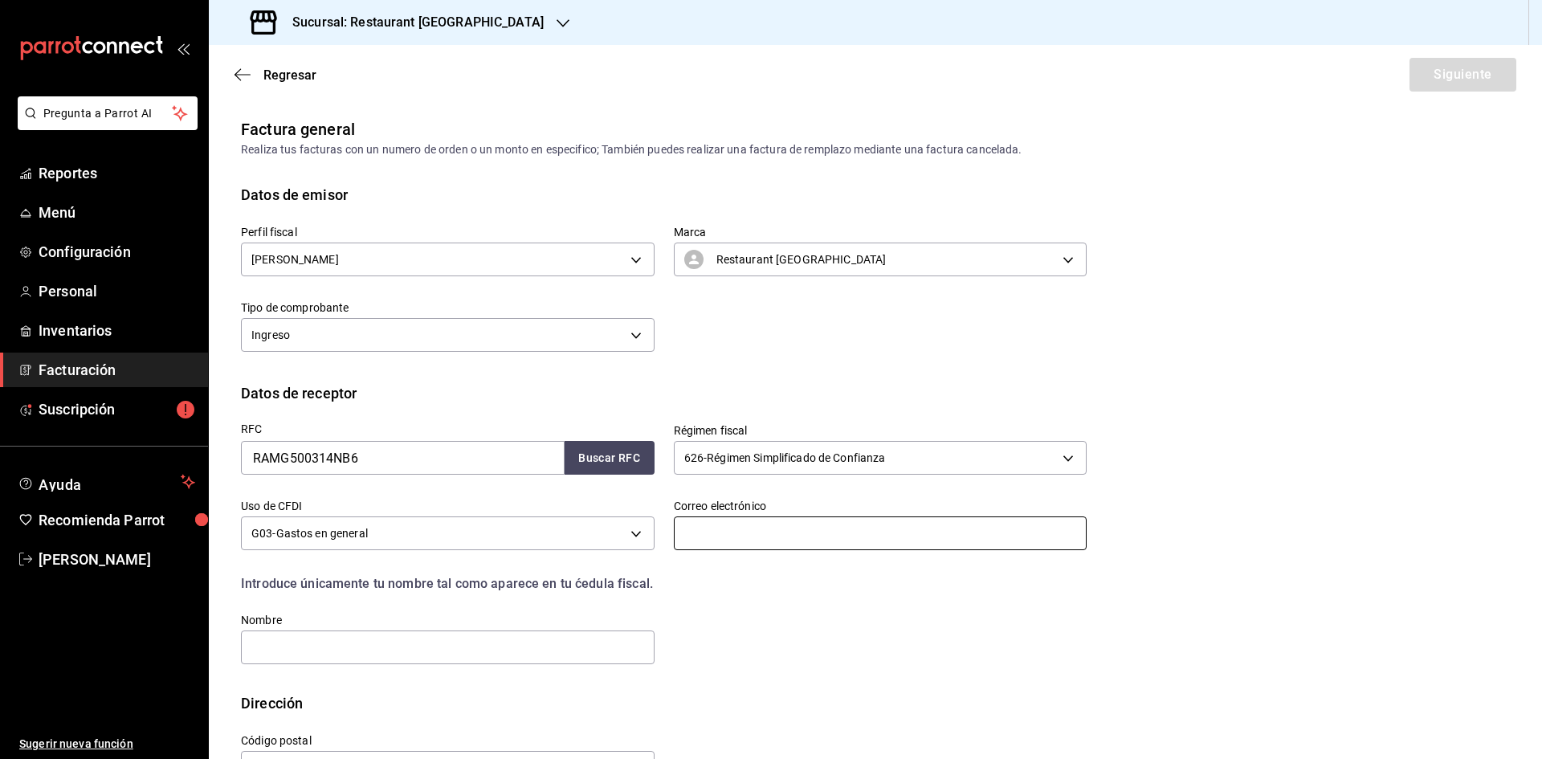
click at [776, 539] on input "text" at bounding box center [881, 534] width 414 height 34
click at [553, 655] on input "text" at bounding box center [448, 648] width 414 height 34
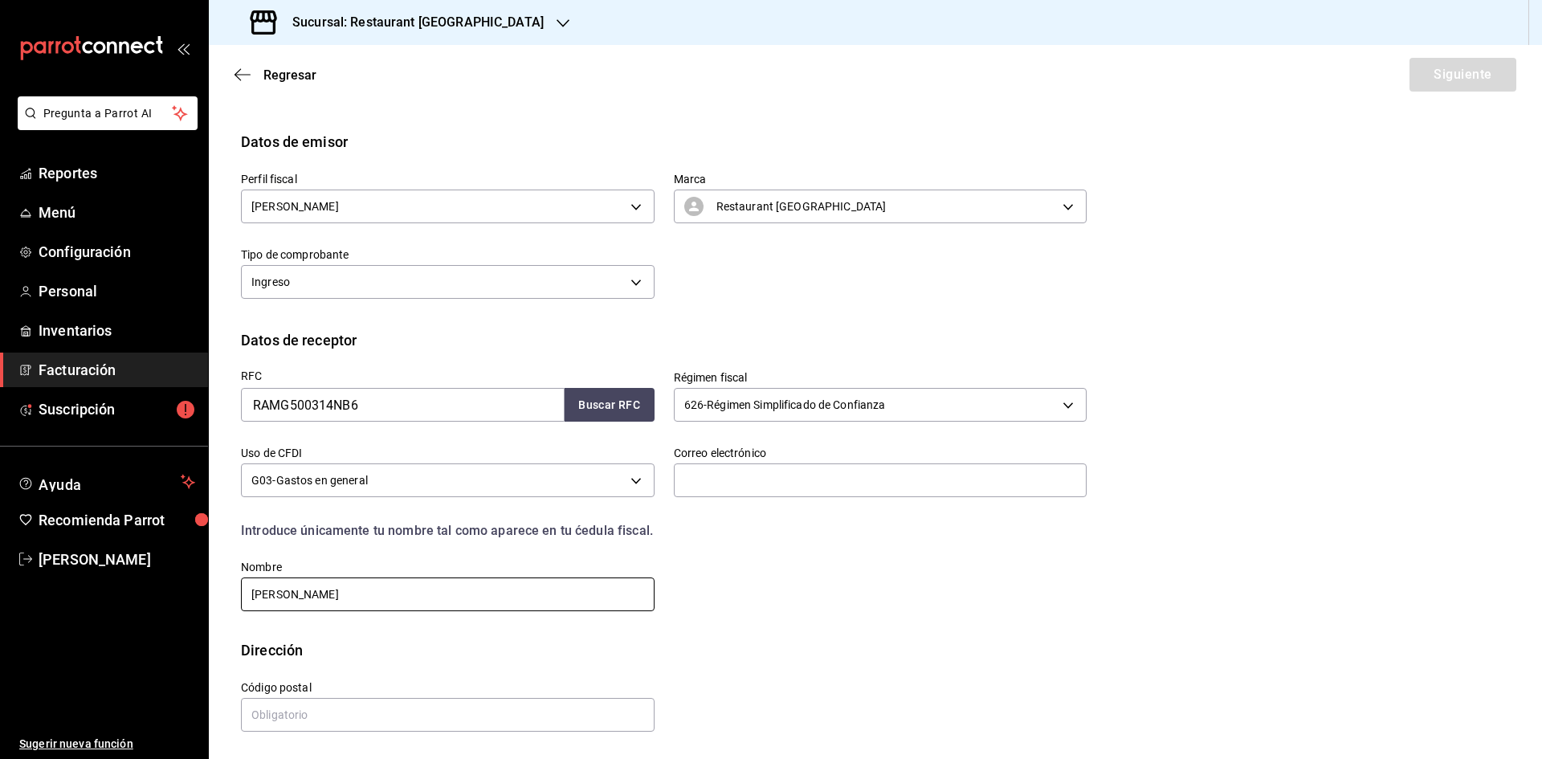
scroll to position [54, 0]
type input "[PERSON_NAME]"
click at [496, 706] on input "text" at bounding box center [448, 714] width 414 height 34
type input "31115"
click at [748, 472] on input "text" at bounding box center [881, 480] width 414 height 34
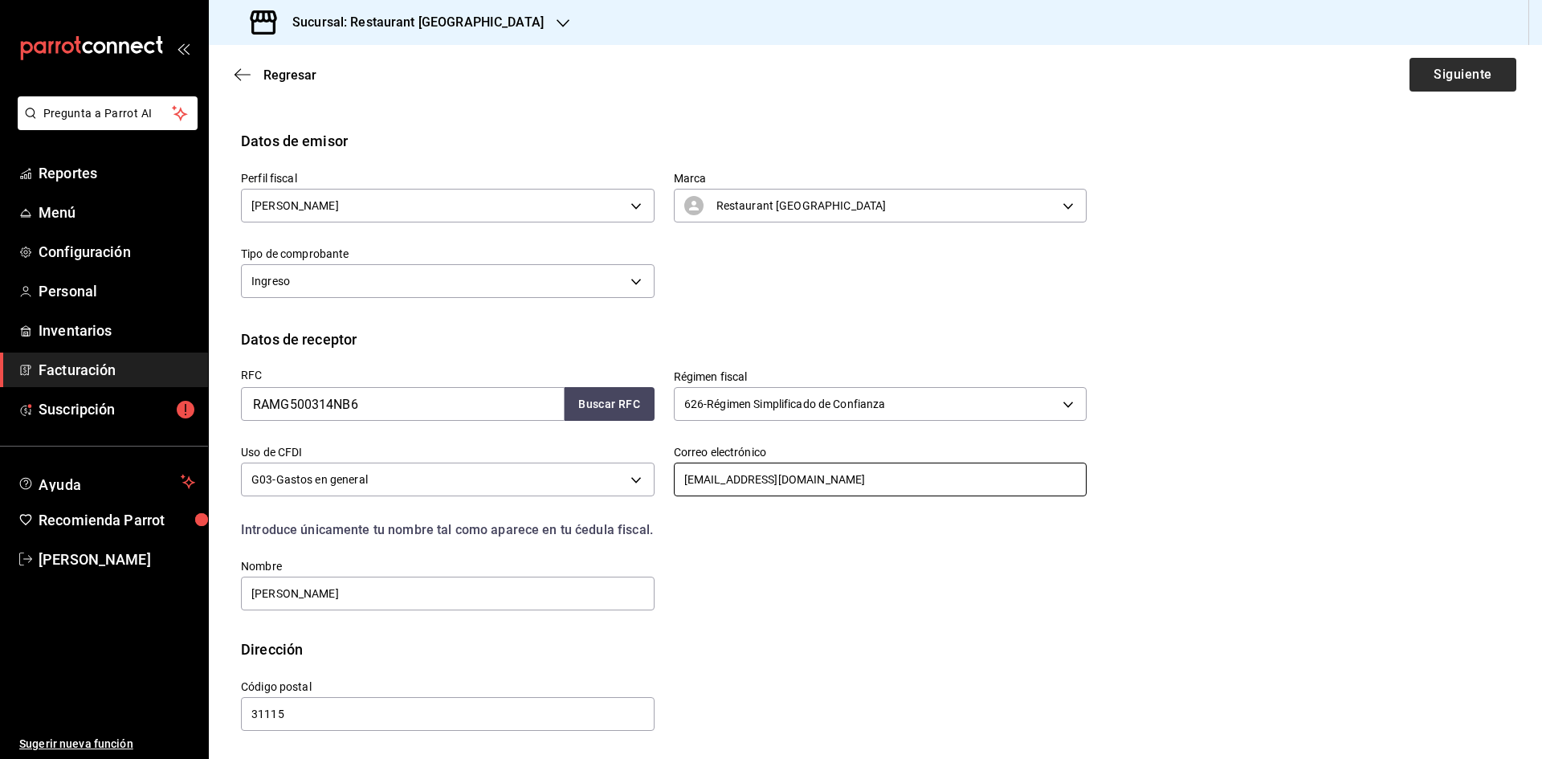
type input "[EMAIL_ADDRESS][DOMAIN_NAME]"
click at [1436, 81] on button "Siguiente" at bounding box center [1463, 75] width 107 height 34
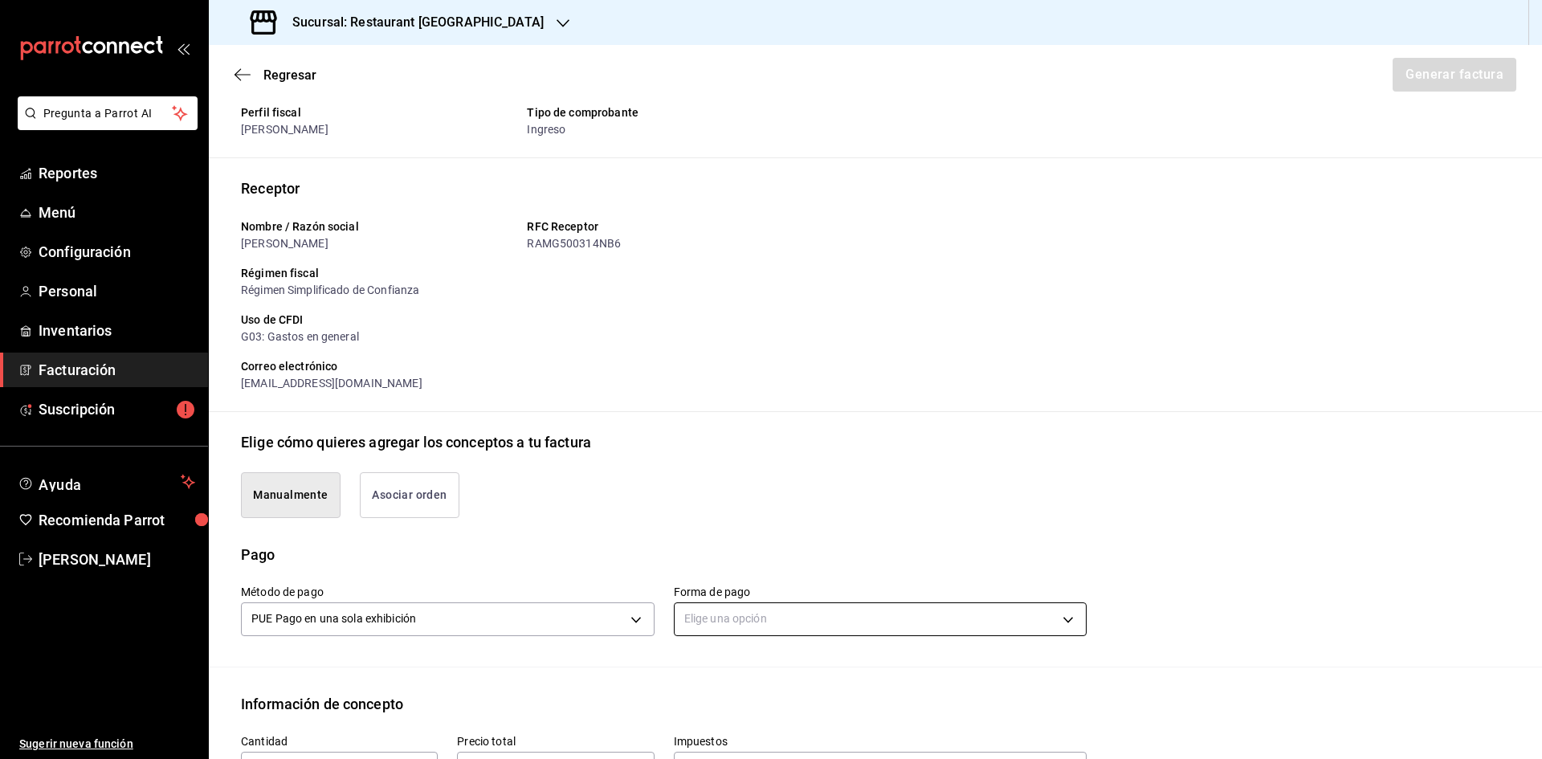
click at [1040, 631] on body "Pregunta a Parrot AI Reportes Menú Configuración Personal Inventarios Facturaci…" at bounding box center [771, 379] width 1542 height 759
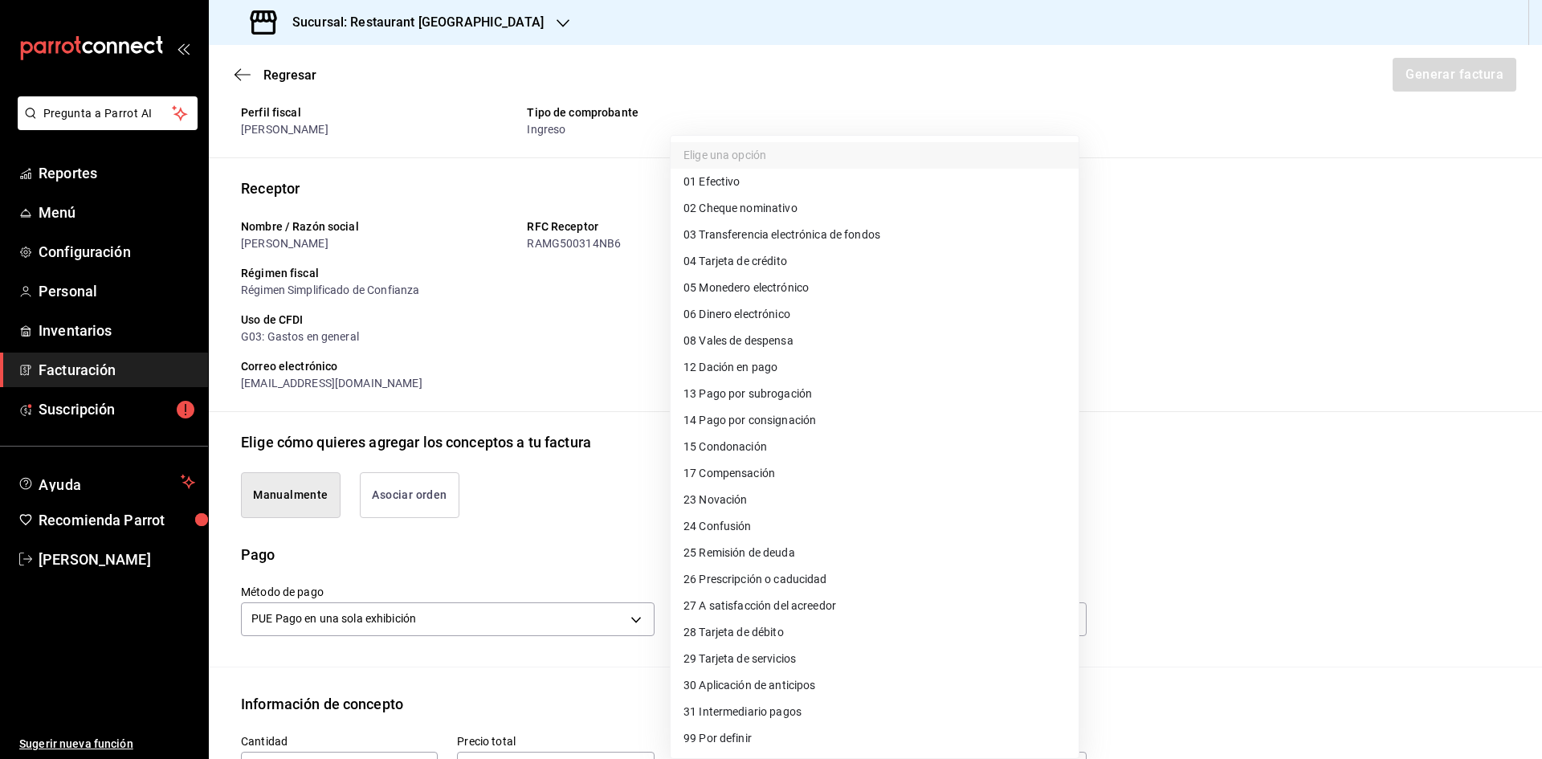
click at [850, 256] on li "04 Tarjeta de crédito" at bounding box center [875, 261] width 408 height 27
type input "04"
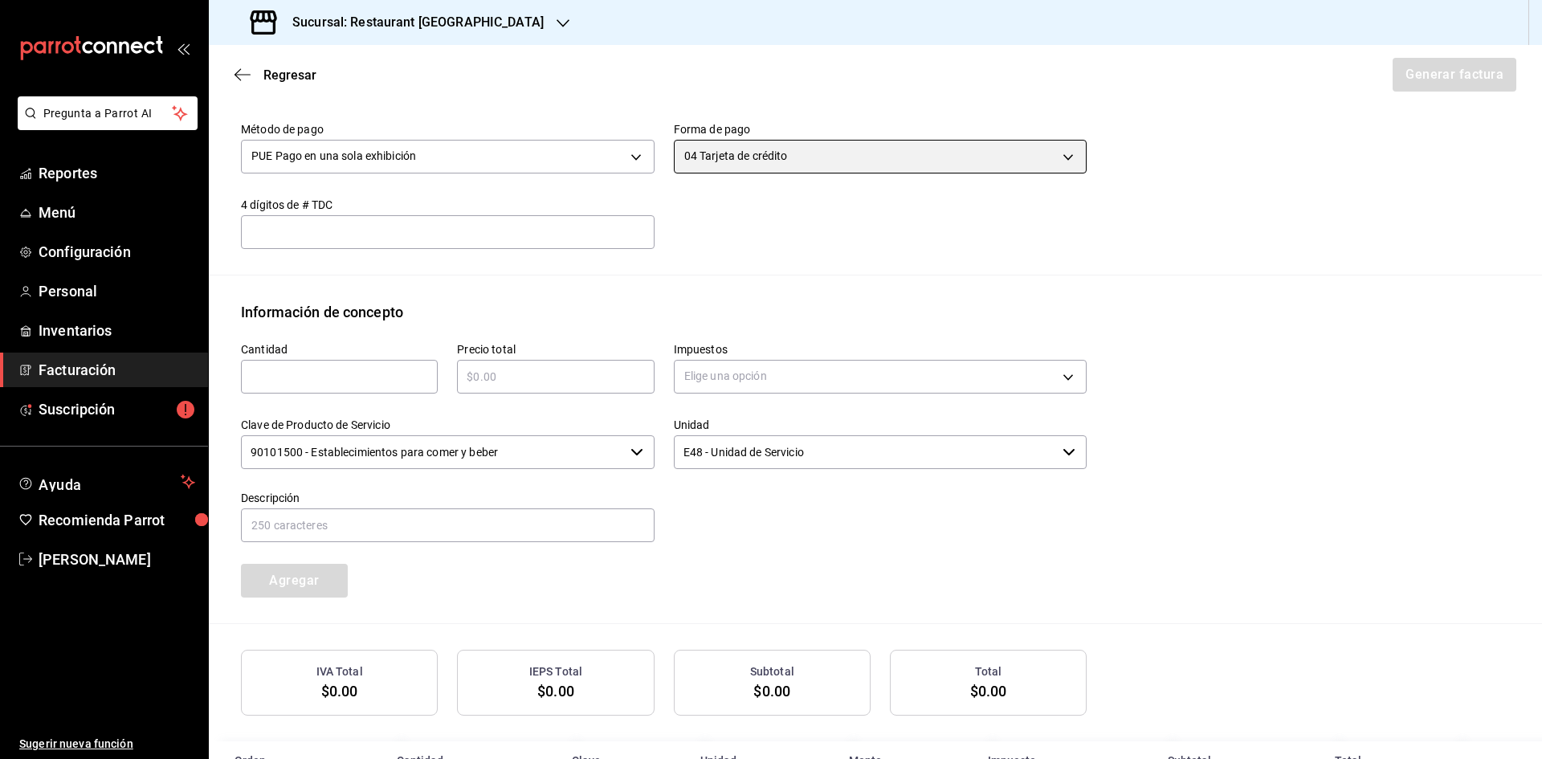
scroll to position [536, 0]
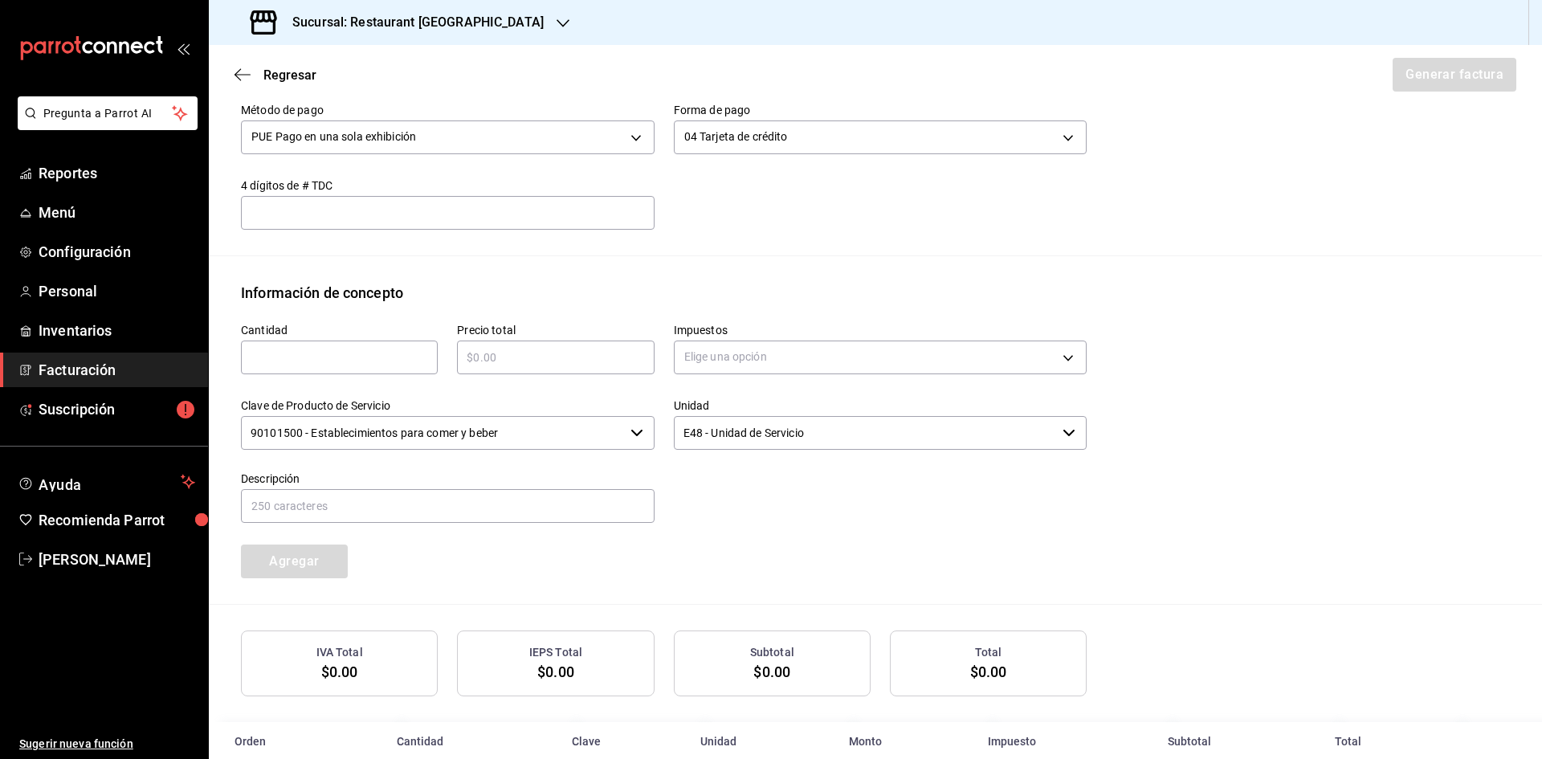
click at [309, 366] on input "text" at bounding box center [339, 357] width 197 height 19
type input "1"
click at [527, 354] on input "text" at bounding box center [555, 357] width 197 height 19
type input "$12600"
click at [809, 364] on body "Pregunta a Parrot AI Reportes Menú Configuración Personal Inventarios Facturaci…" at bounding box center [771, 379] width 1542 height 759
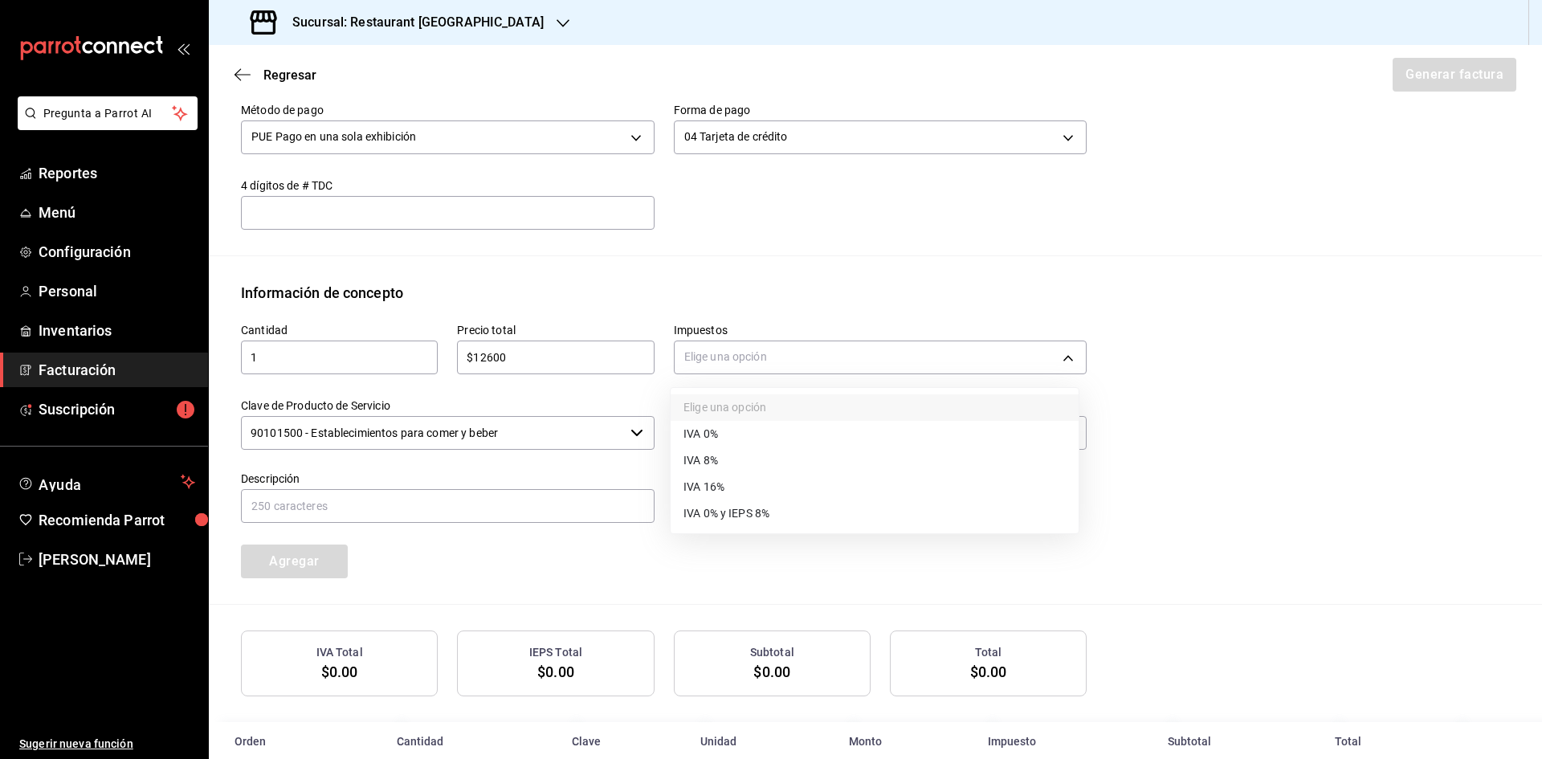
click at [754, 483] on li "IVA 16%" at bounding box center [875, 487] width 408 height 27
type input "IVA_16"
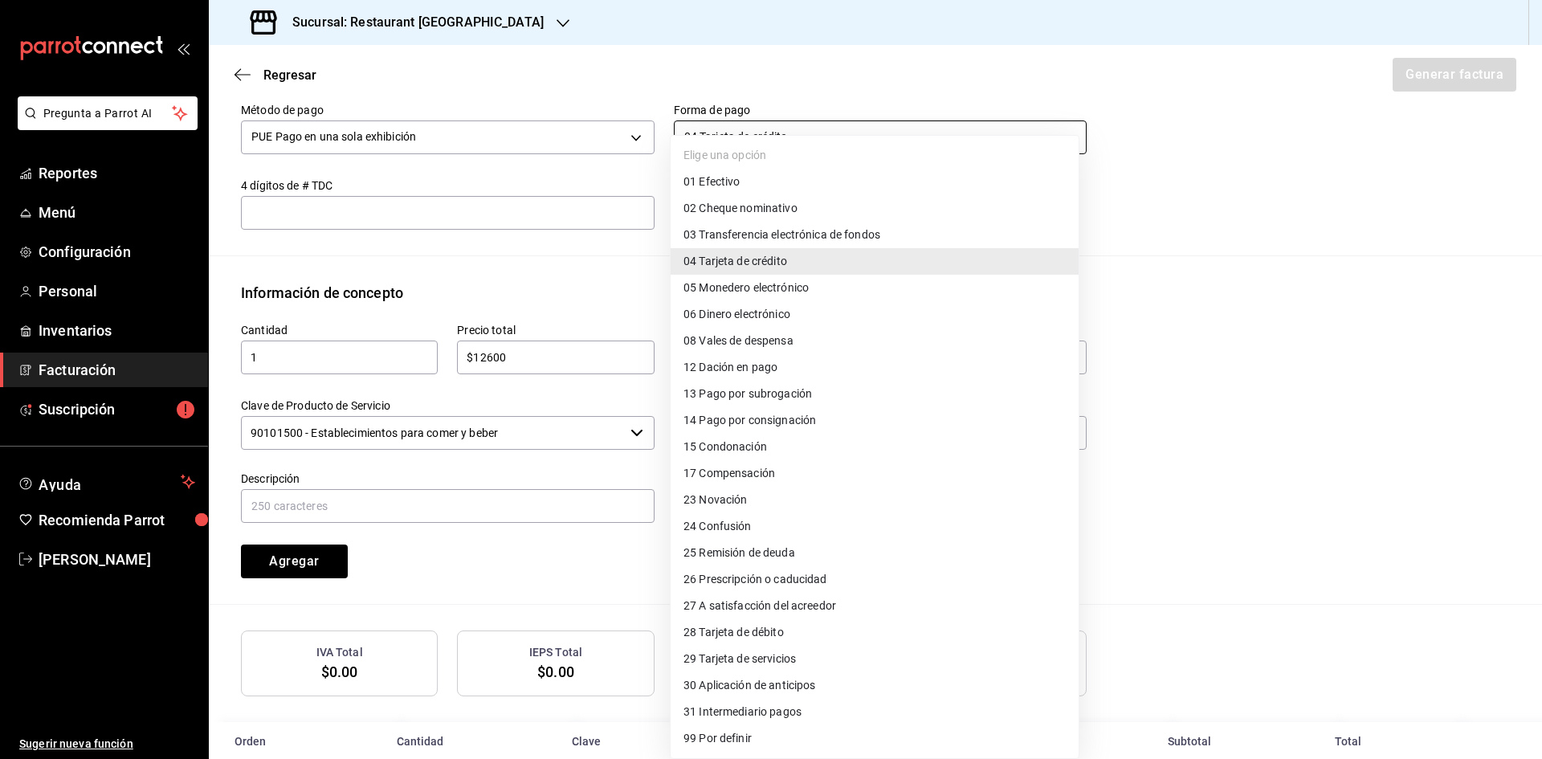
click at [829, 128] on body "Pregunta a Parrot AI Reportes Menú Configuración Personal Inventarios Facturaci…" at bounding box center [771, 379] width 1542 height 759
click at [864, 241] on span "03 Transferencia electrónica de fondos" at bounding box center [782, 235] width 197 height 17
type input "03"
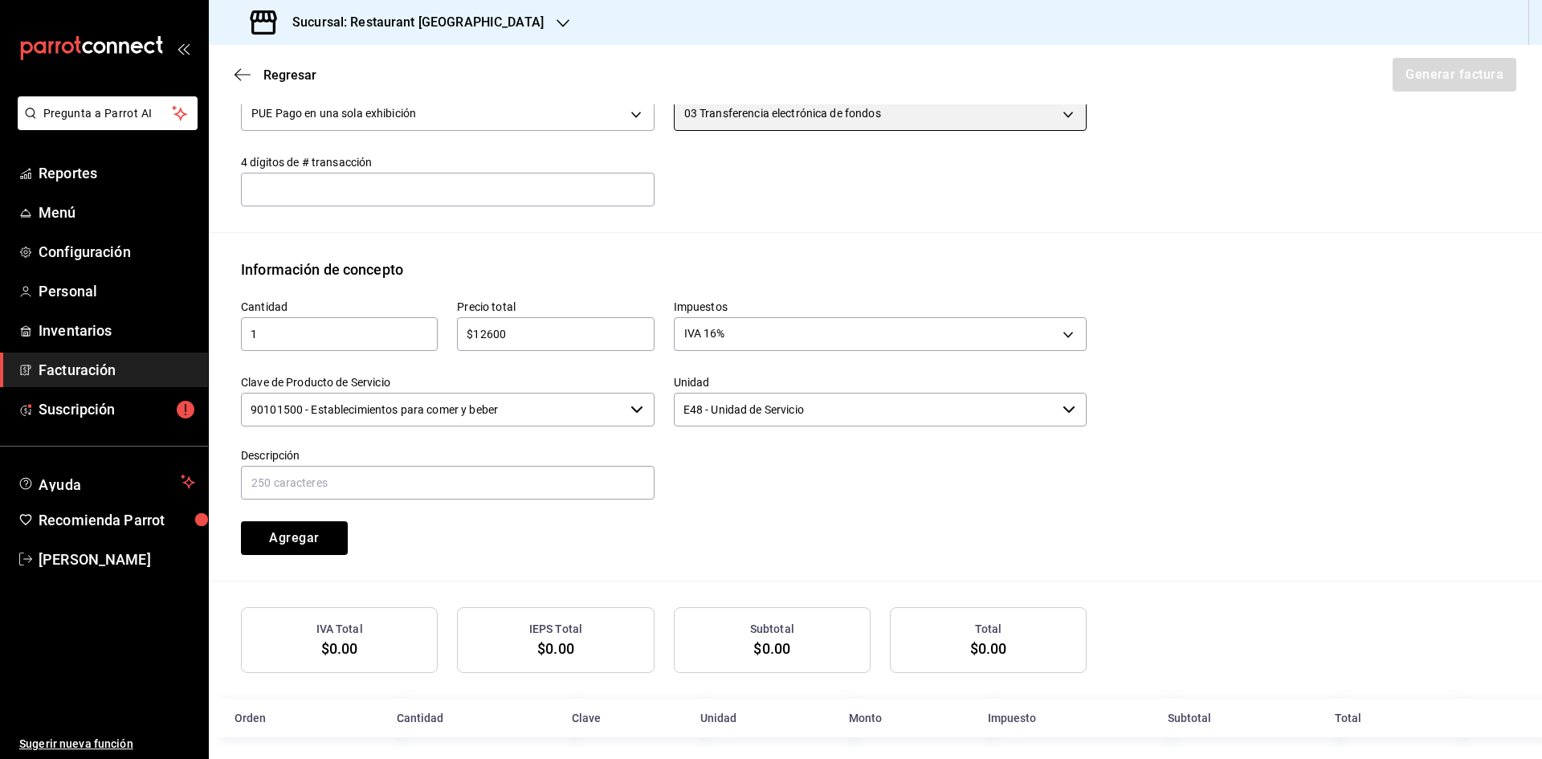
scroll to position [570, 0]
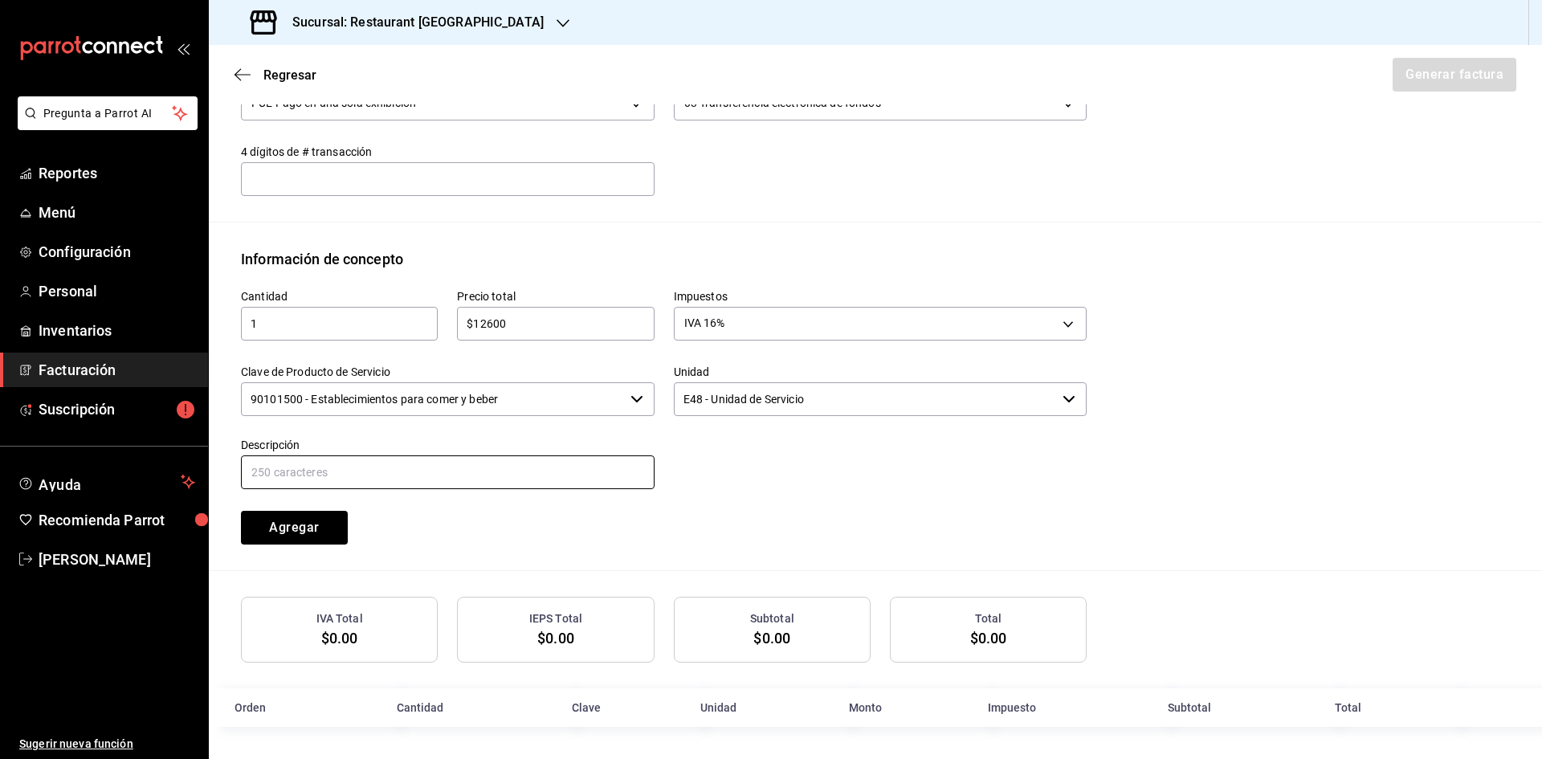
click at [327, 474] on input "text" at bounding box center [448, 473] width 414 height 34
type input "Consumo"
click at [329, 521] on button "Agregar" at bounding box center [294, 528] width 107 height 34
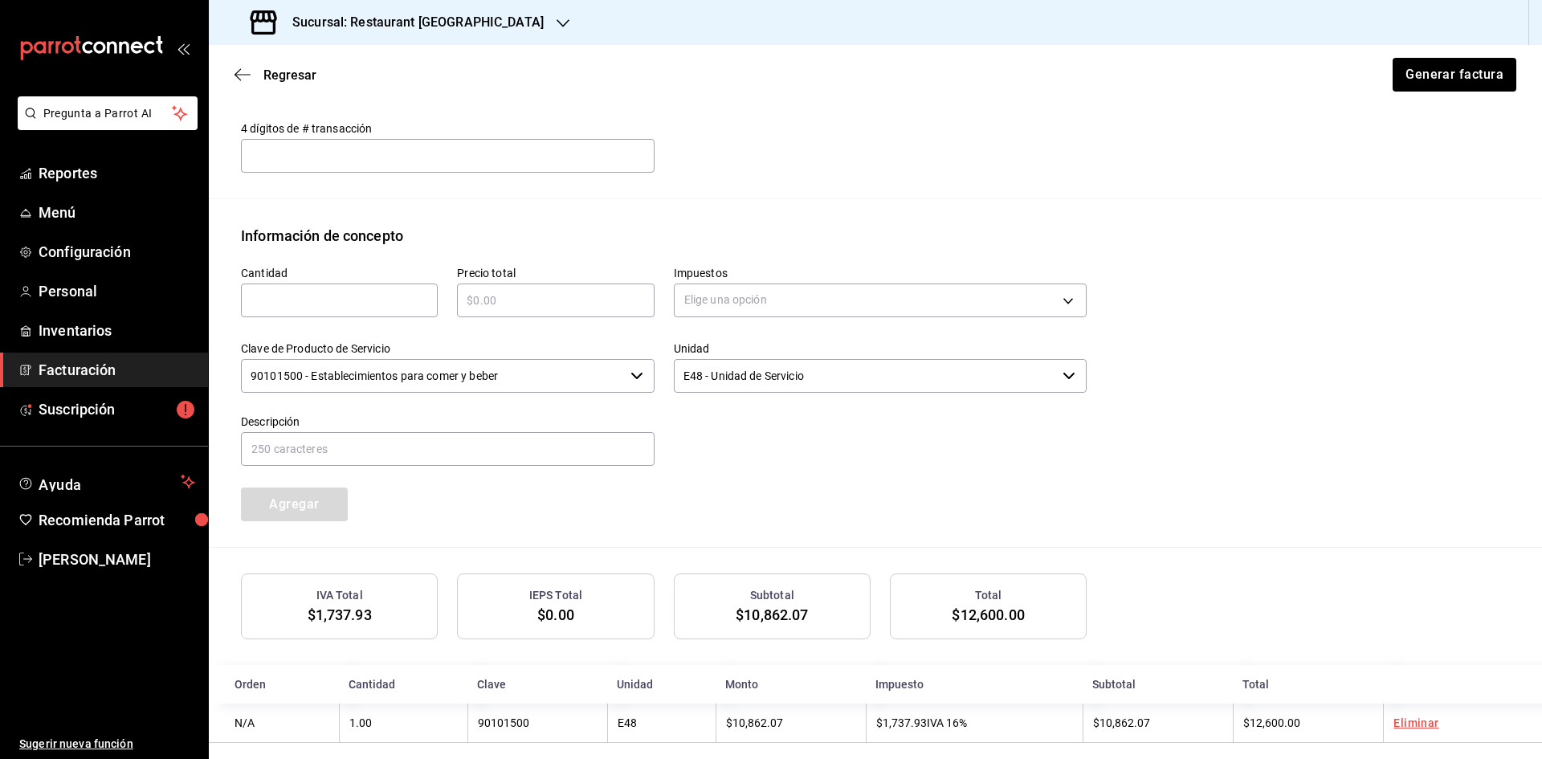
scroll to position [611, 0]
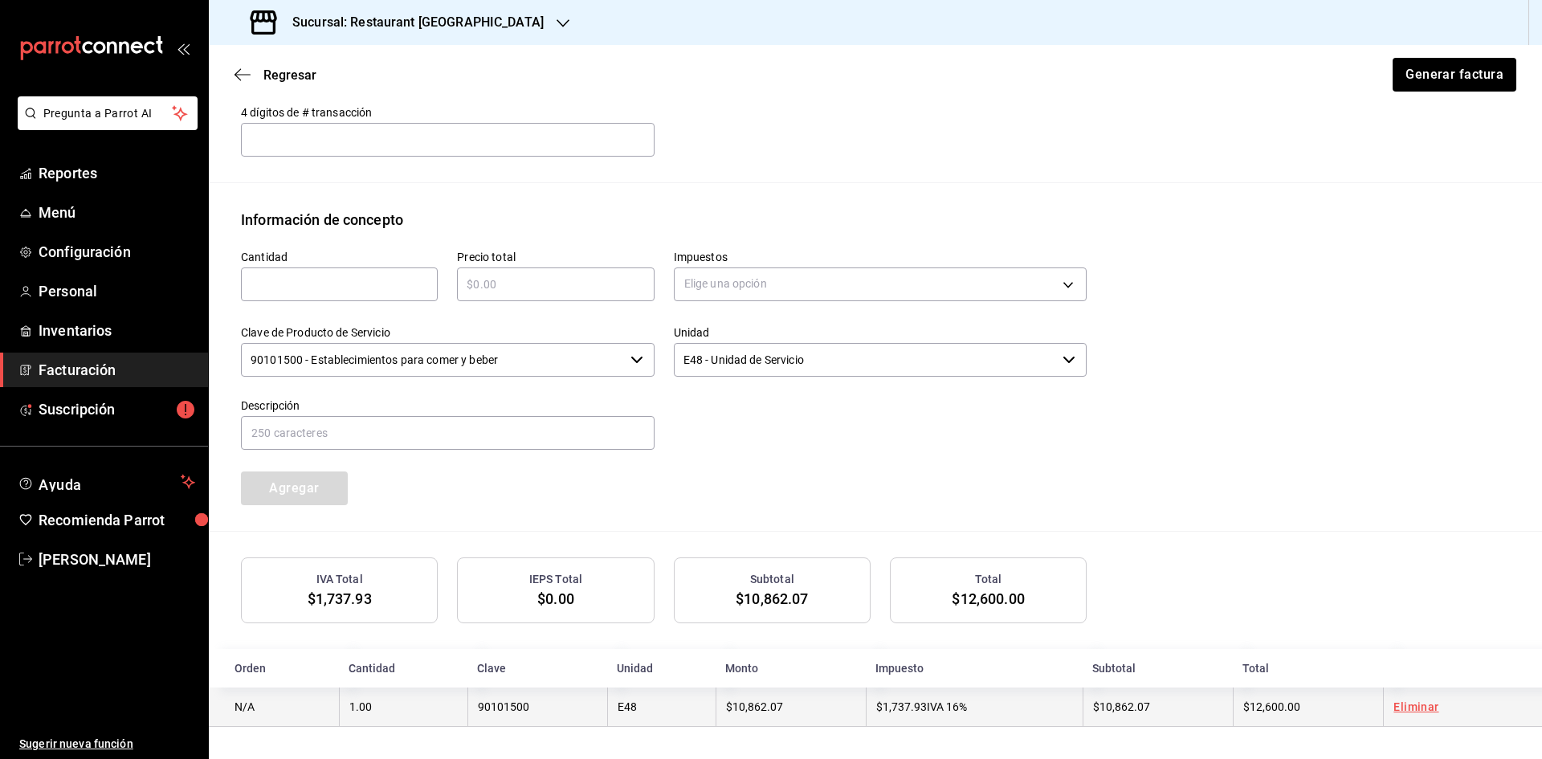
click at [1395, 704] on link "Eliminar" at bounding box center [1416, 707] width 45 height 13
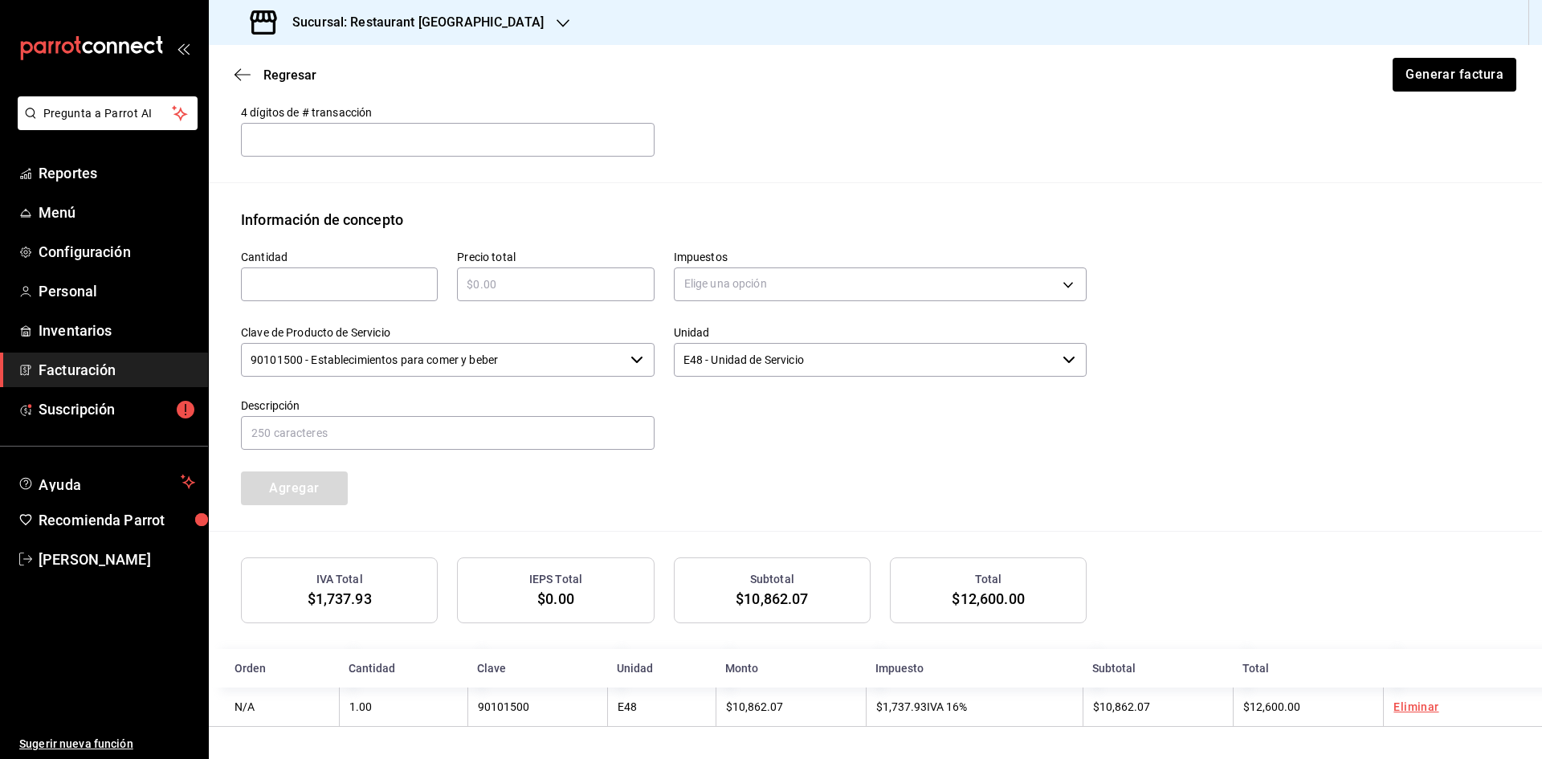
scroll to position [570, 0]
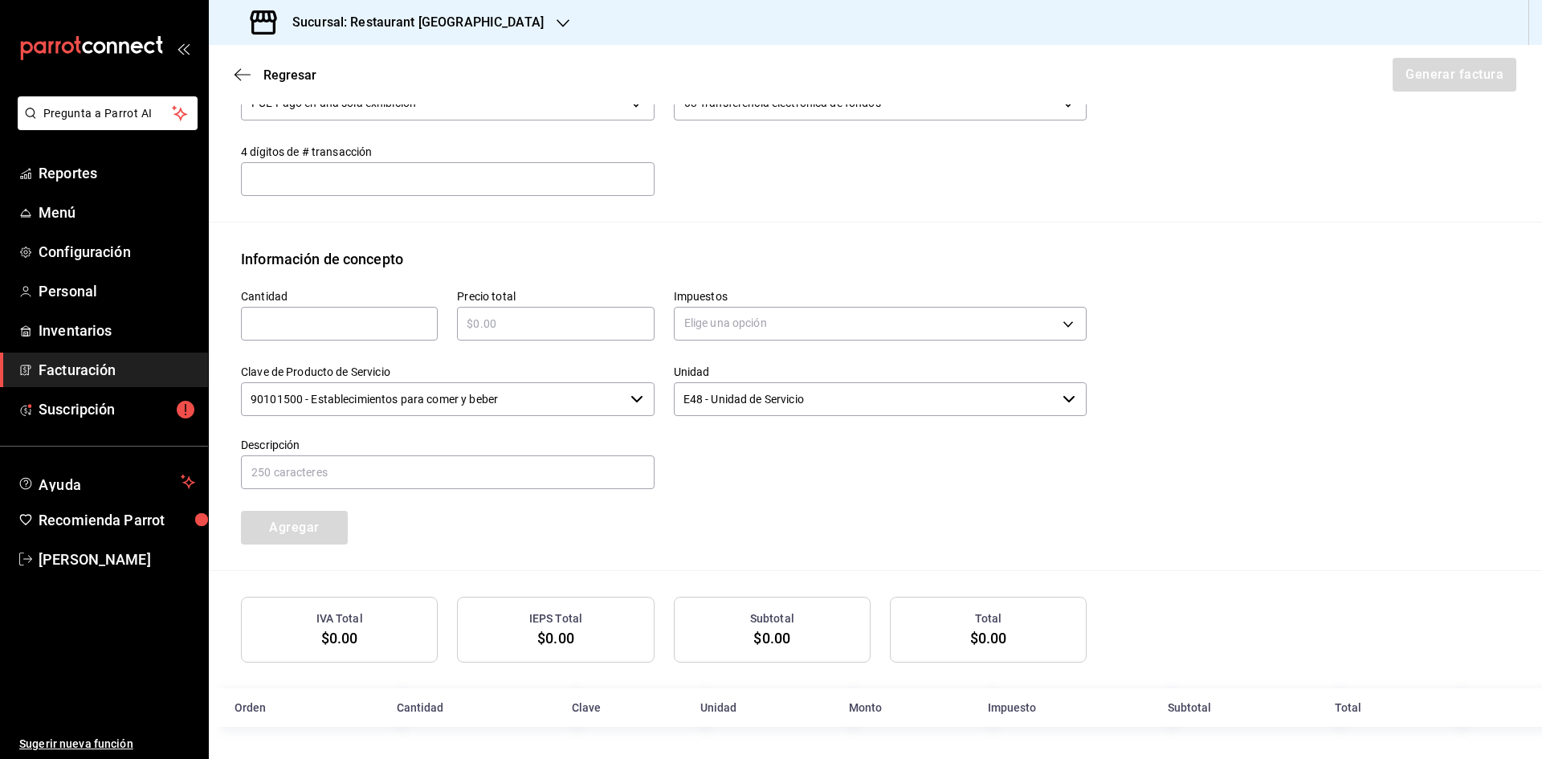
click at [577, 326] on input "text" at bounding box center [555, 323] width 197 height 19
type input "$15000"
click at [374, 321] on input "text" at bounding box center [339, 323] width 197 height 19
type input "1"
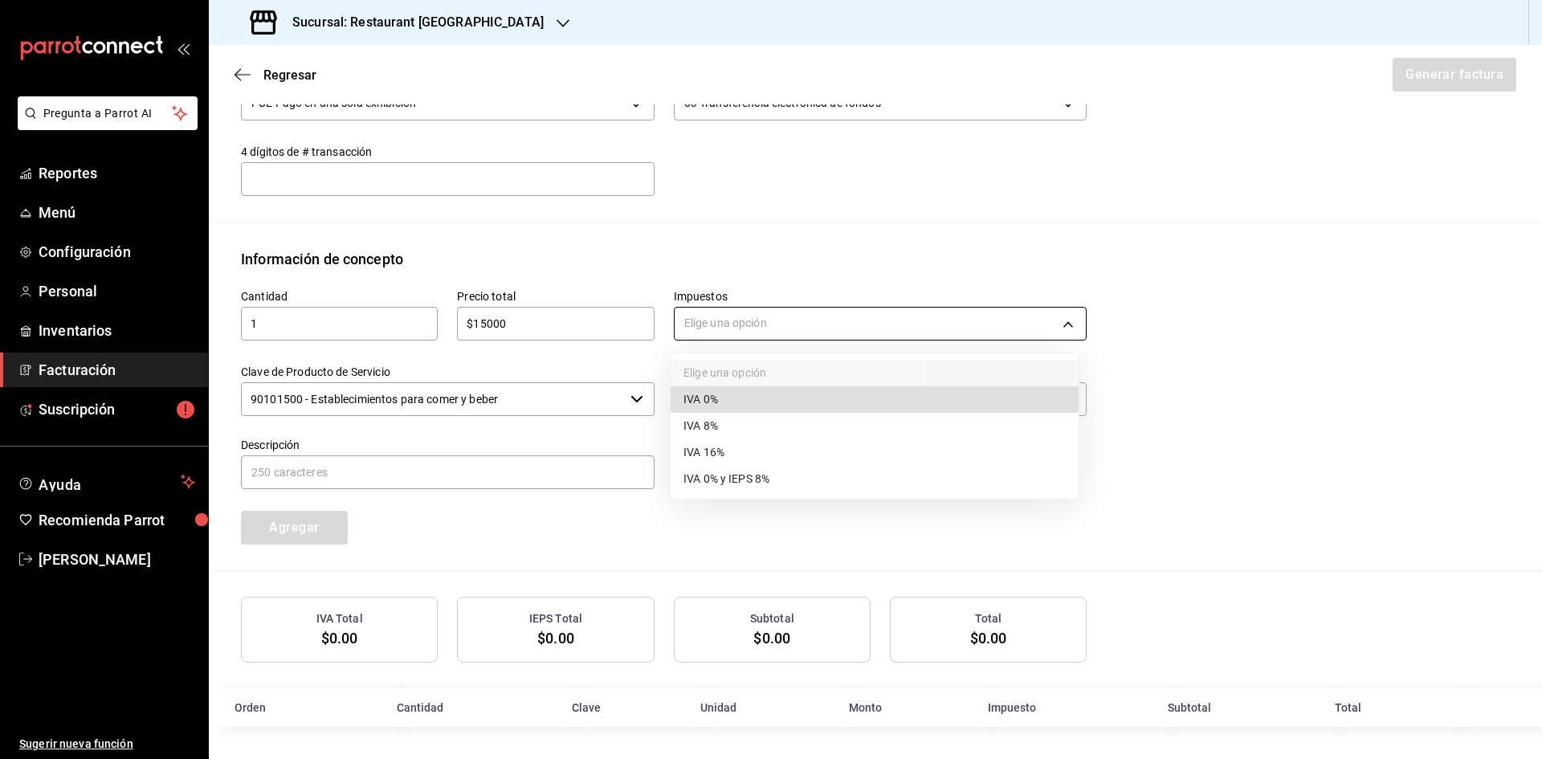
click at [770, 315] on body "Pregunta a Parrot AI Reportes Menú Configuración Personal Inventarios Facturaci…" at bounding box center [771, 379] width 1542 height 759
click at [742, 447] on li "IVA 16%" at bounding box center [875, 452] width 408 height 27
type input "IVA_16"
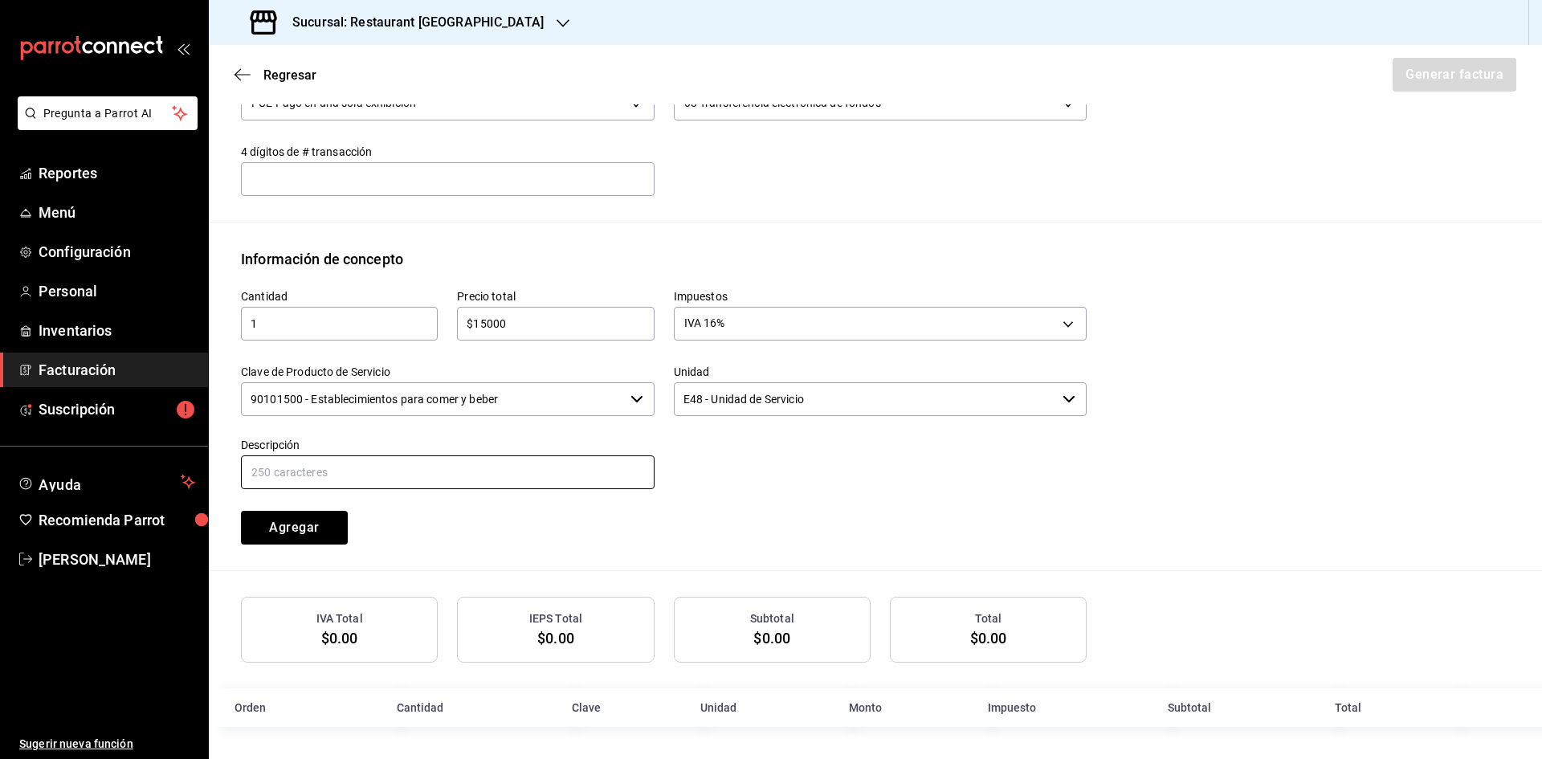
click at [551, 479] on input "text" at bounding box center [448, 473] width 414 height 34
type input "Consumo"
click at [296, 518] on button "Agregar" at bounding box center [294, 528] width 107 height 34
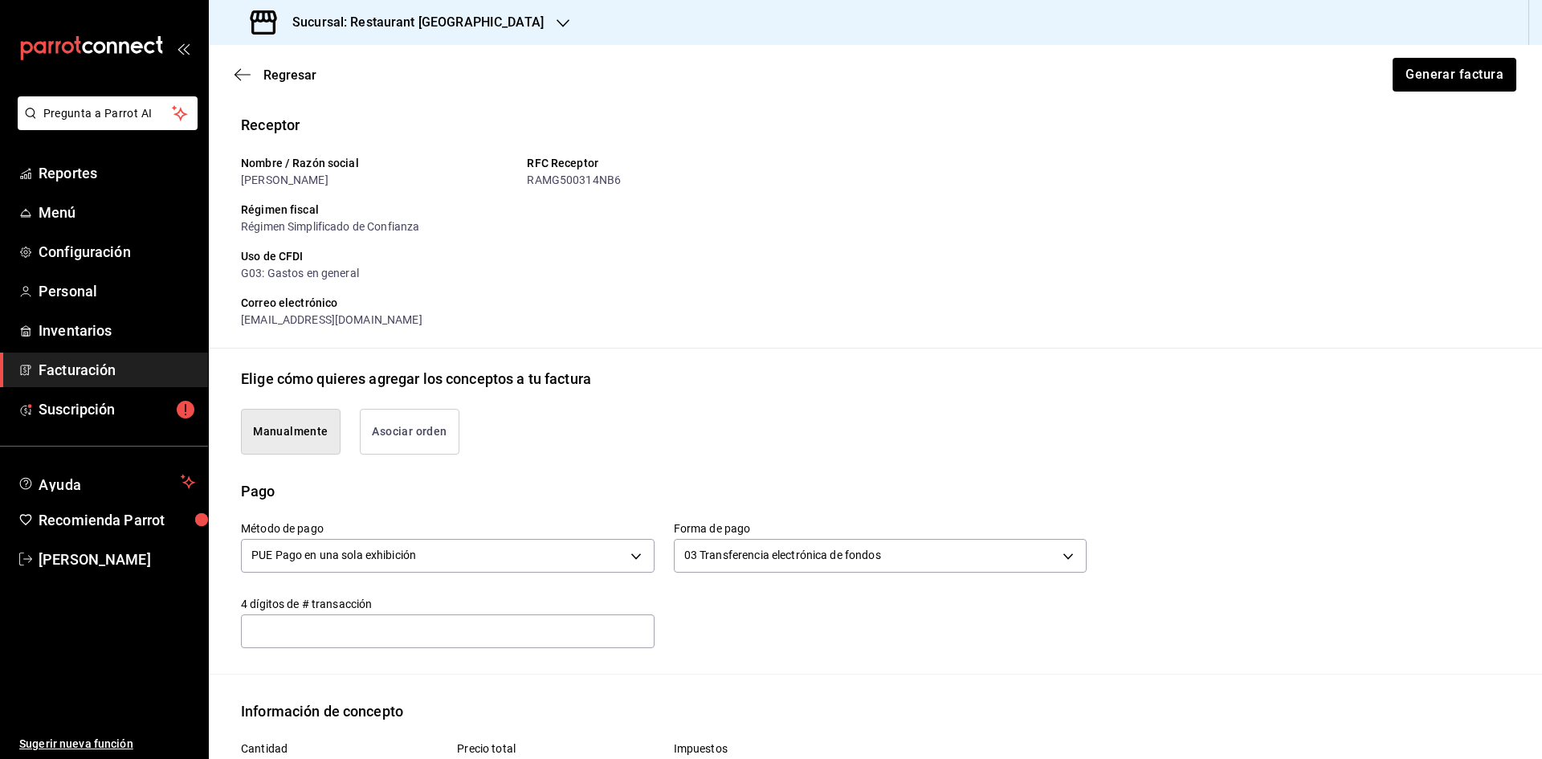
scroll to position [0, 0]
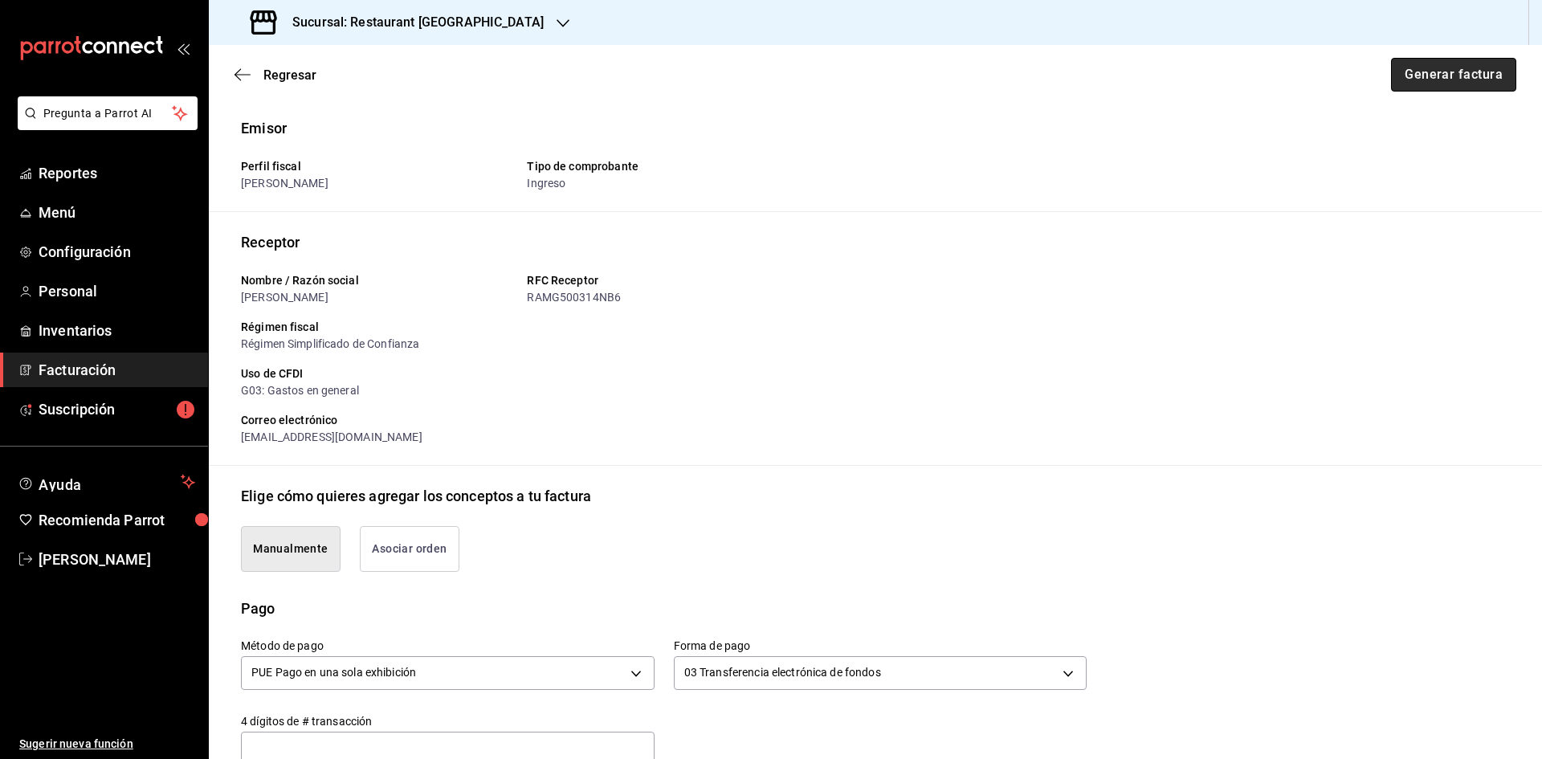
click at [1435, 78] on button "Generar factura" at bounding box center [1453, 75] width 125 height 34
